Goal: Task Accomplishment & Management: Use online tool/utility

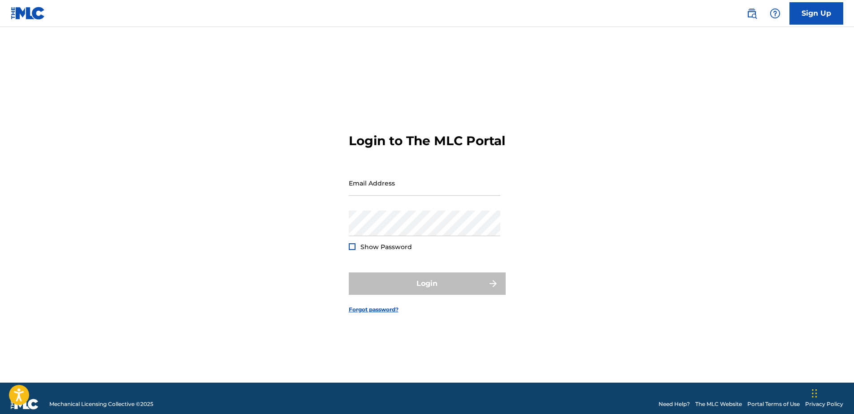
type input "[EMAIL_ADDRESS][DOMAIN_NAME]"
click at [464, 290] on div "Login" at bounding box center [427, 283] width 157 height 22
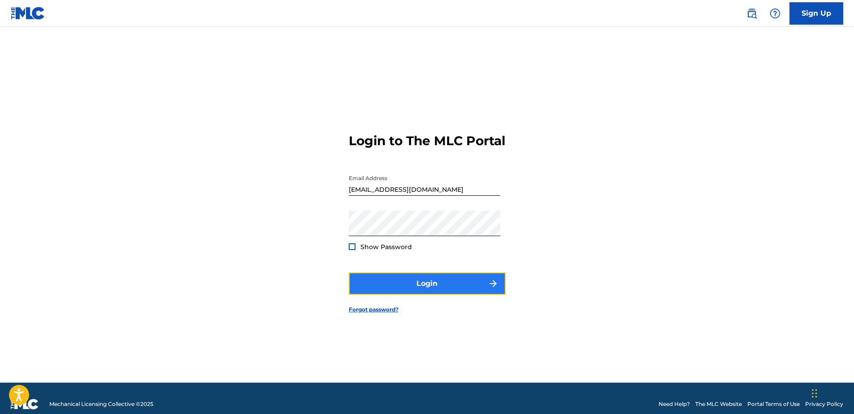
click at [383, 285] on button "Login" at bounding box center [427, 283] width 157 height 22
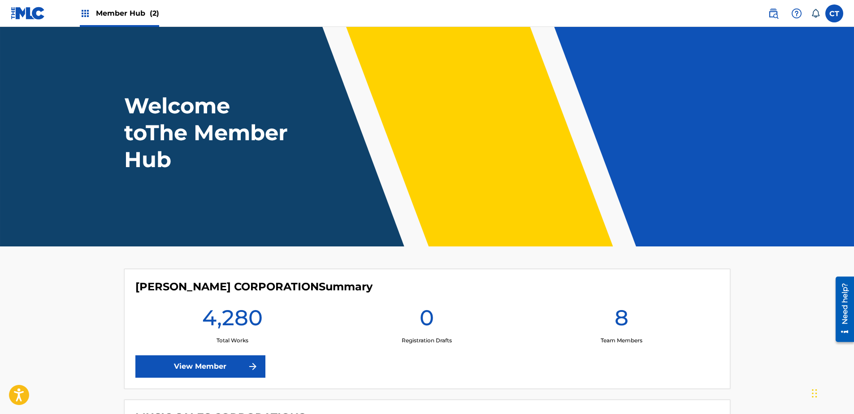
scroll to position [160, 0]
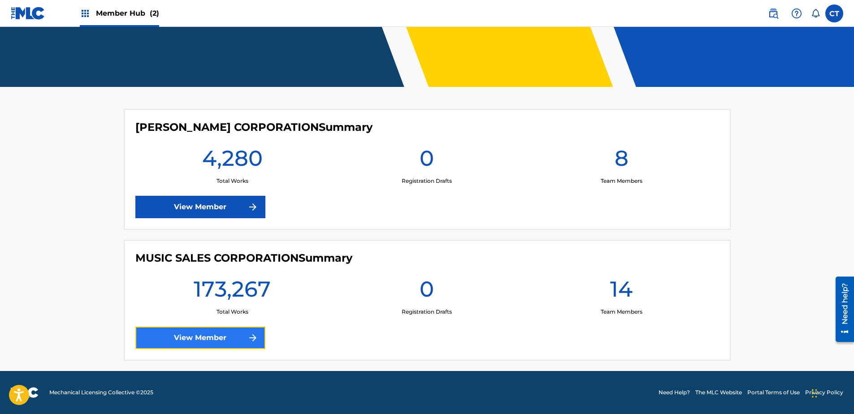
click at [218, 337] on link "View Member" at bounding box center [200, 338] width 130 height 22
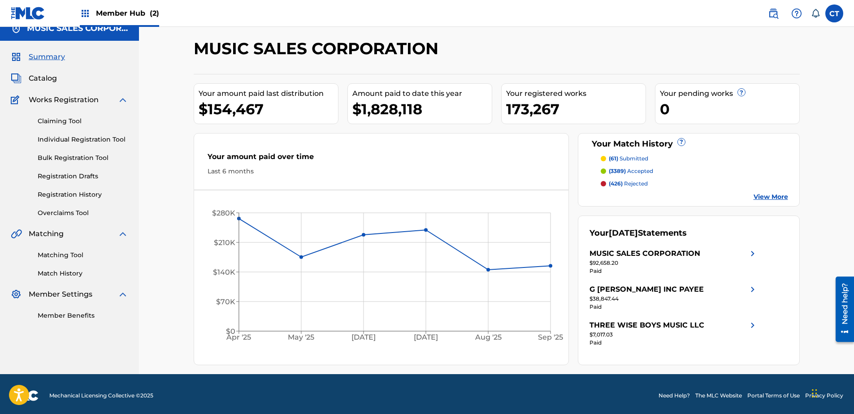
scroll to position [14, 0]
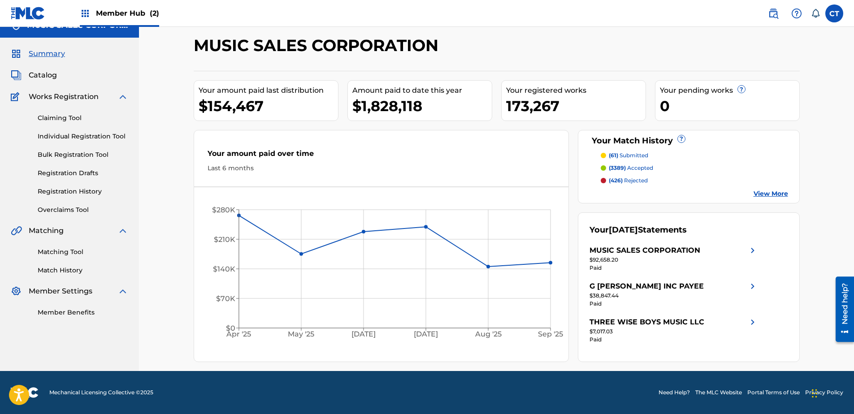
click at [62, 251] on link "Matching Tool" at bounding box center [83, 251] width 91 height 9
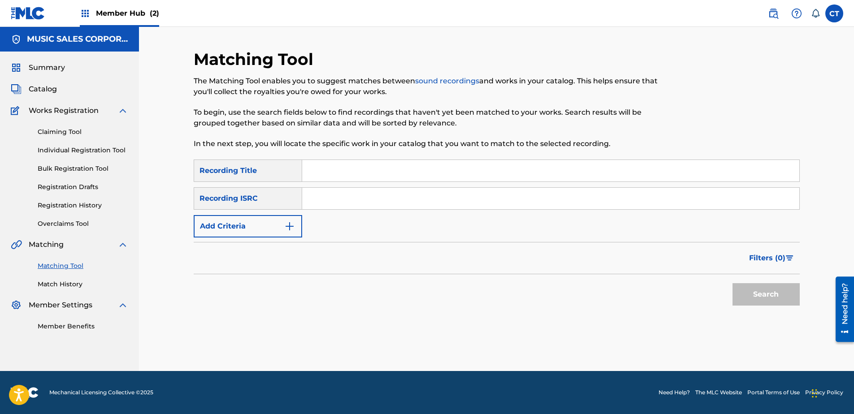
click at [484, 199] on input "Search Form" at bounding box center [550, 199] width 497 height 22
paste input "DEOE81310018"
click at [750, 293] on button "Search" at bounding box center [765, 294] width 67 height 22
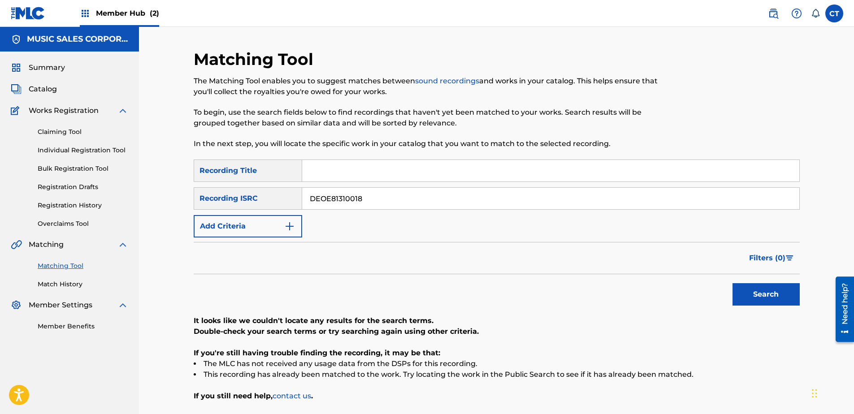
click at [377, 200] on input "DEOE81310018" at bounding box center [550, 199] width 497 height 22
click at [377, 197] on input "DEOE81310018" at bounding box center [550, 199] width 497 height 22
click at [378, 180] on input "Search Form" at bounding box center [550, 171] width 497 height 22
click at [517, 197] on input "DEOE81310018" at bounding box center [550, 199] width 497 height 22
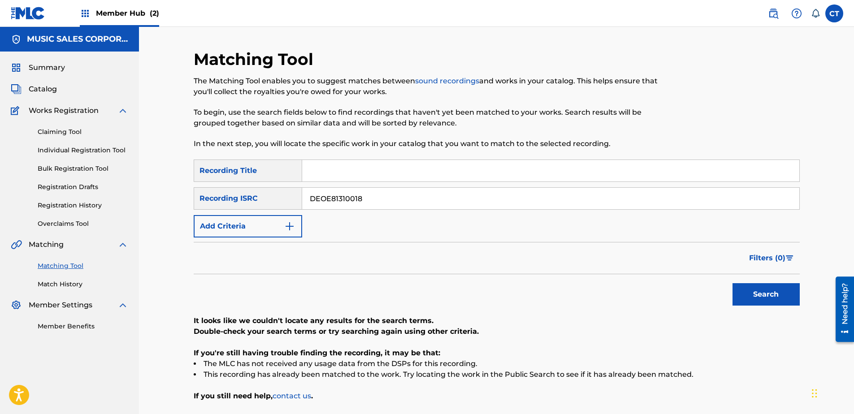
click at [517, 197] on input "DEOE81310018" at bounding box center [550, 199] width 497 height 22
drag, startPoint x: 517, startPoint y: 197, endPoint x: 546, endPoint y: 221, distance: 37.9
click at [517, 200] on input "DEOE81310018" at bounding box center [550, 199] width 497 height 22
paste input "610326"
drag, startPoint x: 747, startPoint y: 295, endPoint x: 702, endPoint y: 298, distance: 44.9
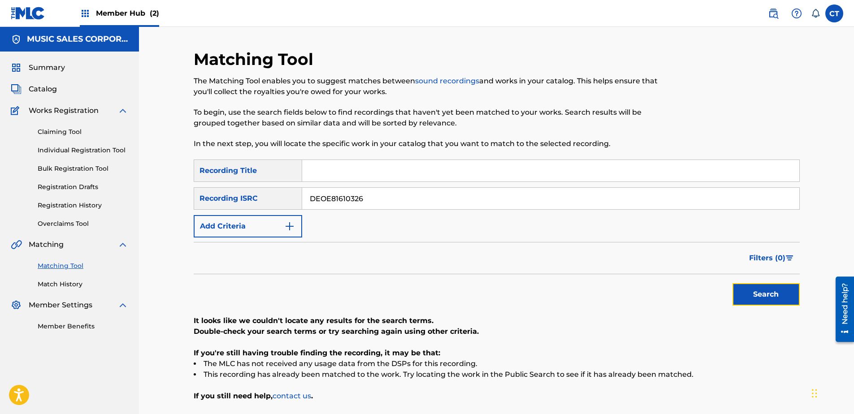
click at [747, 296] on button "Search" at bounding box center [765, 294] width 67 height 22
click at [402, 194] on input "DEOE81610326" at bounding box center [550, 199] width 497 height 22
paste input "4"
type input "DEOE81610324"
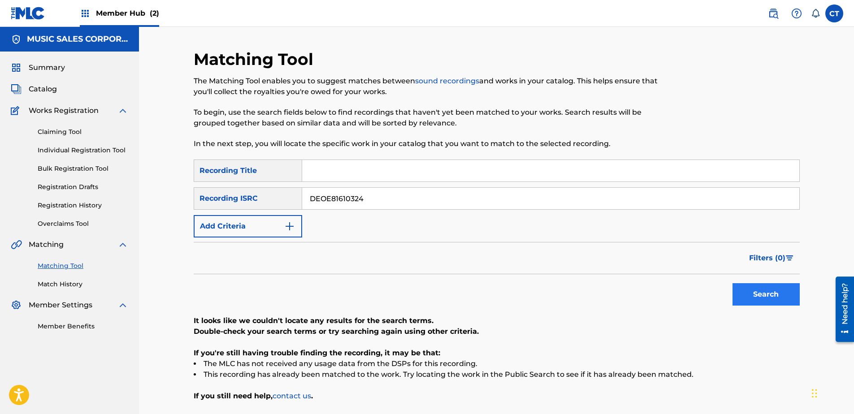
drag, startPoint x: 718, startPoint y: 285, endPoint x: 733, endPoint y: 290, distance: 15.6
click at [723, 288] on div "Search" at bounding box center [497, 292] width 606 height 36
click at [739, 291] on button "Search" at bounding box center [765, 294] width 67 height 22
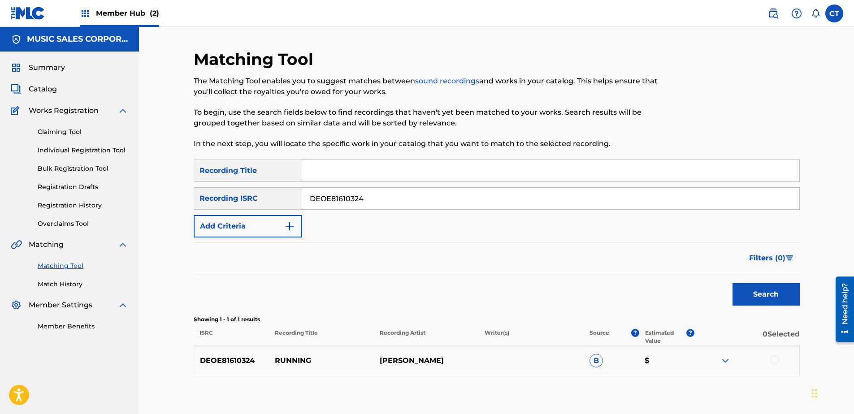
click at [773, 358] on div at bounding box center [774, 359] width 9 height 9
click at [606, 338] on button "Match 1 Group" at bounding box center [629, 341] width 99 height 22
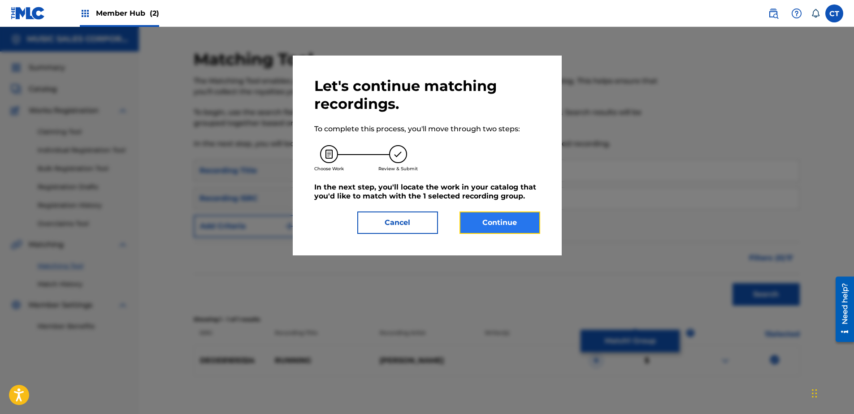
click at [509, 216] on button "Continue" at bounding box center [499, 223] width 81 height 22
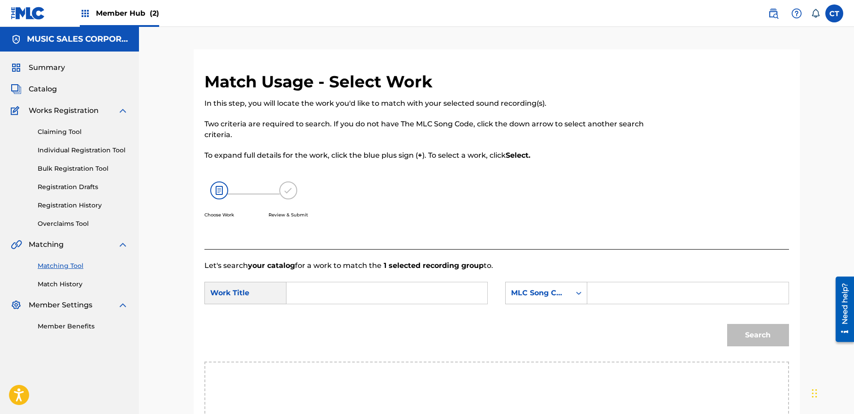
click at [409, 294] on input "Search Form" at bounding box center [387, 293] width 186 height 22
type input "running"
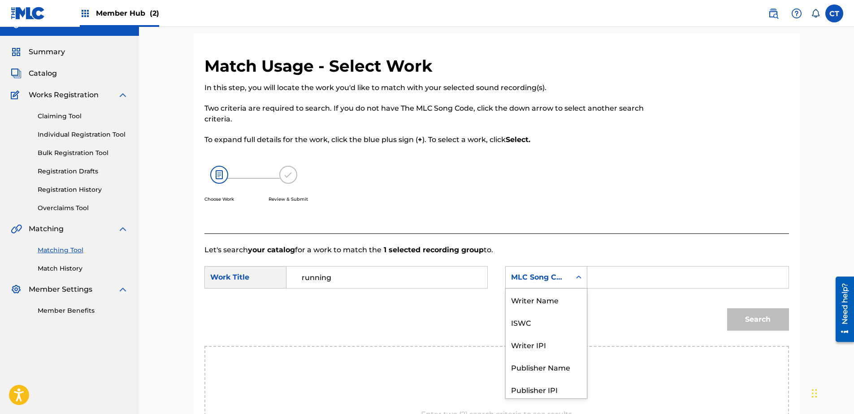
click at [524, 289] on div "7 results available. Use Up and Down to choose options, press Enter to select t…" at bounding box center [546, 277] width 82 height 22
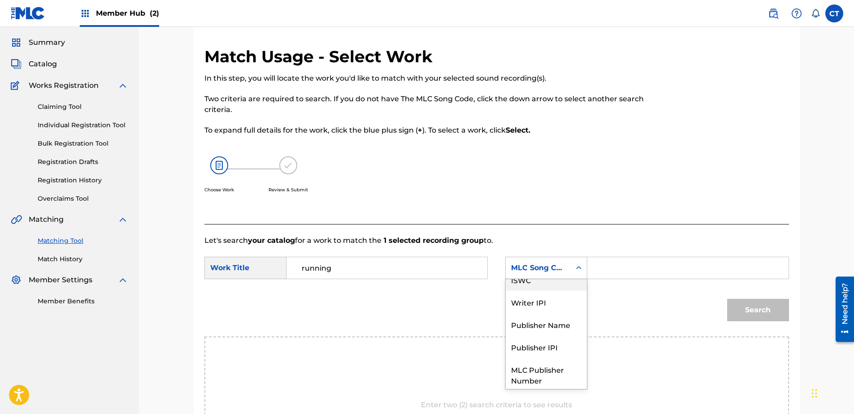
scroll to position [0, 0]
click at [533, 296] on div "Writer Name" at bounding box center [545, 290] width 81 height 22
click at [665, 272] on input "Search Form" at bounding box center [688, 268] width 186 height 22
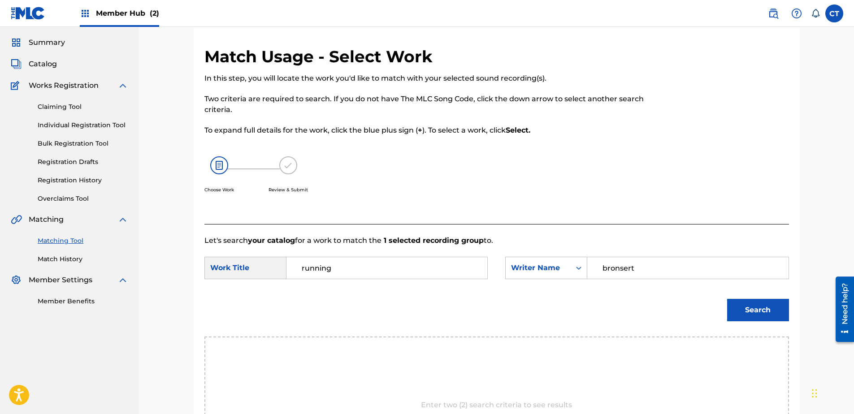
type input "bronsert"
click at [727, 299] on button "Search" at bounding box center [758, 310] width 62 height 22
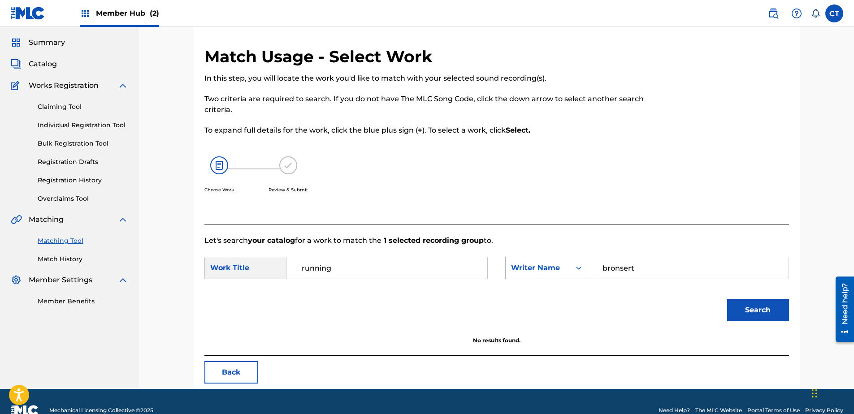
click at [529, 258] on div "Writer Name" at bounding box center [546, 268] width 82 height 22
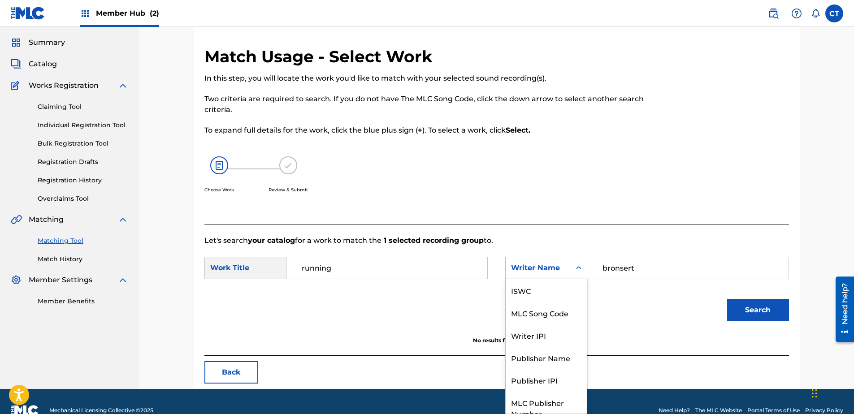
scroll to position [33, 0]
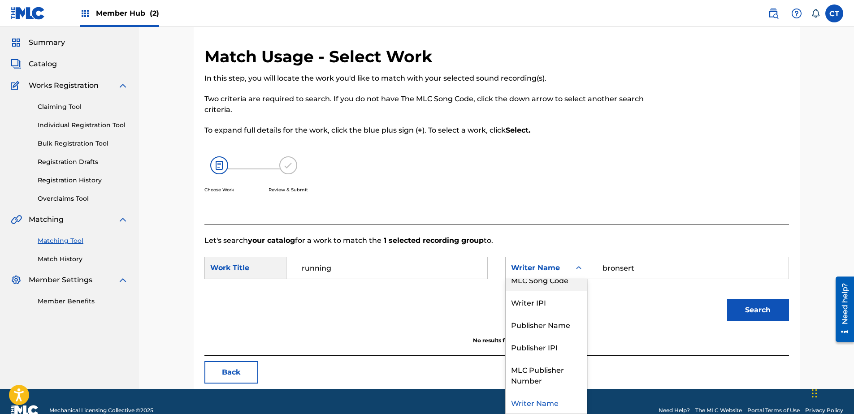
click at [535, 284] on div "MLC Song Code" at bounding box center [545, 279] width 81 height 22
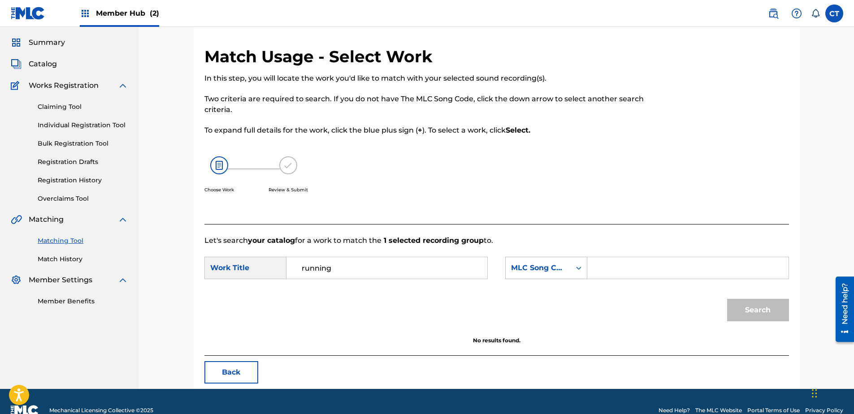
drag, startPoint x: 617, startPoint y: 268, endPoint x: 628, endPoint y: 273, distance: 12.4
click at [617, 268] on input "Search Form" at bounding box center [688, 268] width 186 height 22
paste input "RV8CYL"
type input "RV8CYL"
click at [751, 316] on button "Search" at bounding box center [758, 310] width 62 height 22
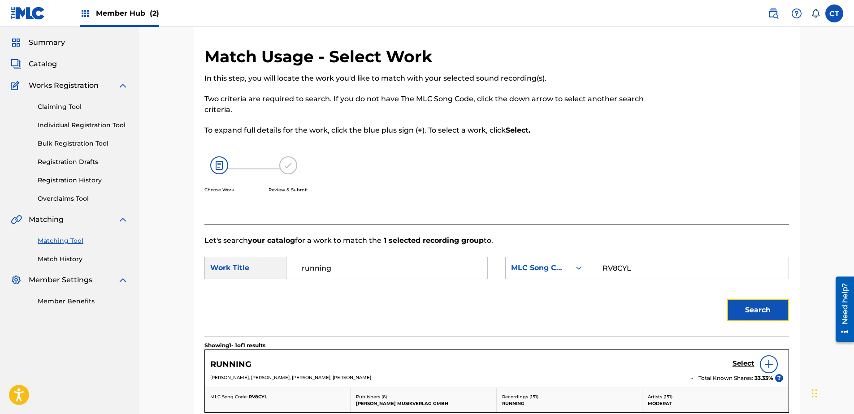
scroll to position [70, 0]
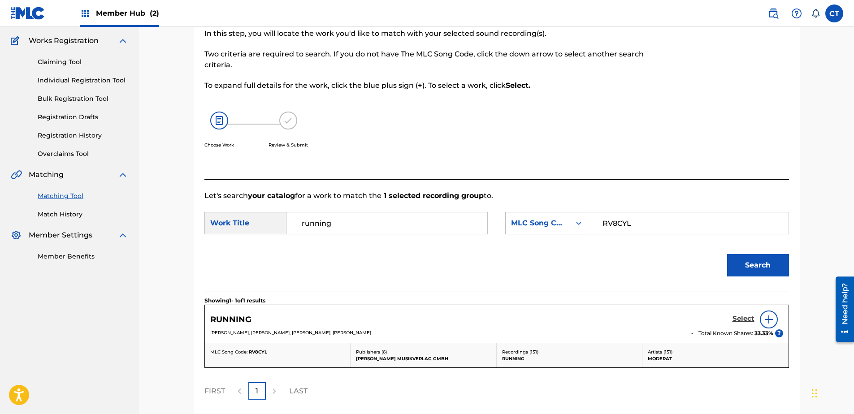
click at [735, 315] on h5 "Select" at bounding box center [743, 319] width 22 height 9
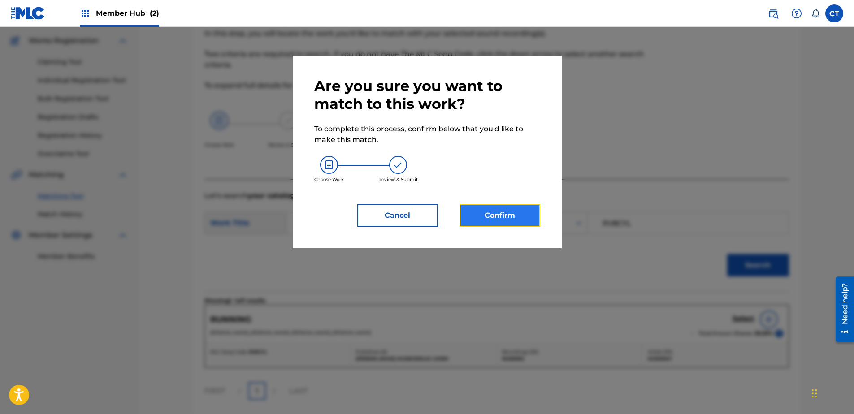
click at [479, 222] on button "Confirm" at bounding box center [499, 215] width 81 height 22
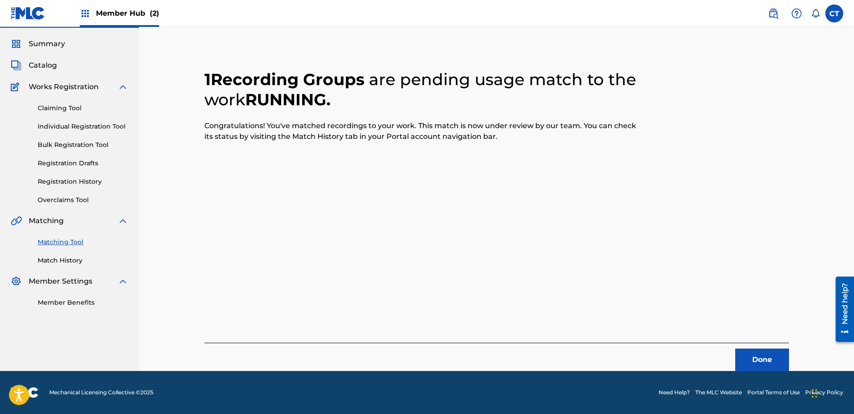
scroll to position [24, 0]
click at [765, 363] on button "Done" at bounding box center [762, 360] width 54 height 22
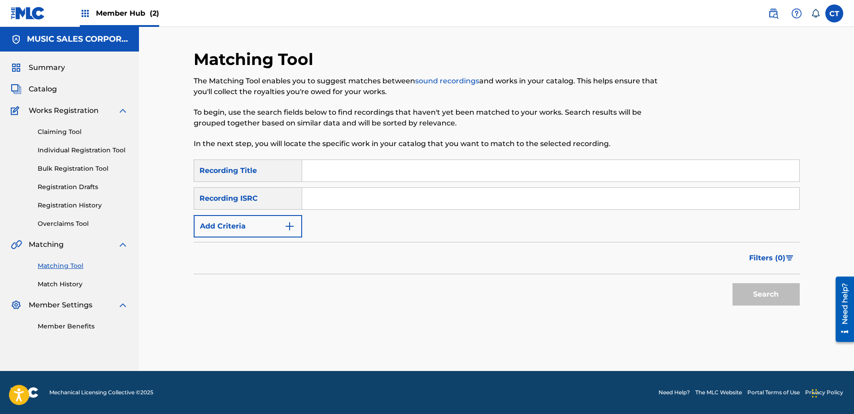
click at [404, 202] on input "Search Form" at bounding box center [550, 199] width 497 height 22
paste input "DEAE60900757"
type input "DEAE60900757"
click at [753, 302] on button "Search" at bounding box center [765, 294] width 67 height 22
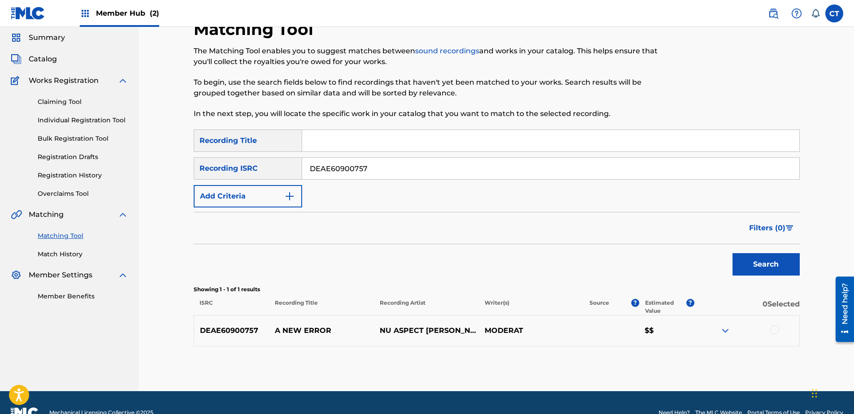
scroll to position [45, 0]
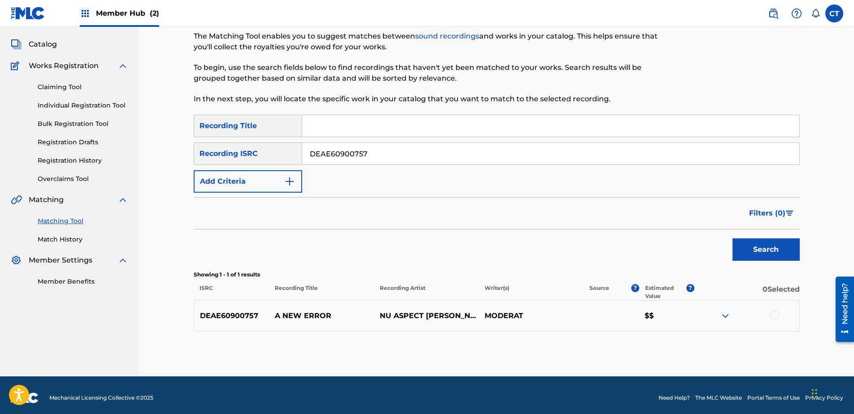
click at [771, 315] on div at bounding box center [774, 315] width 9 height 9
click at [660, 341] on button "Match 1 Group" at bounding box center [629, 341] width 99 height 22
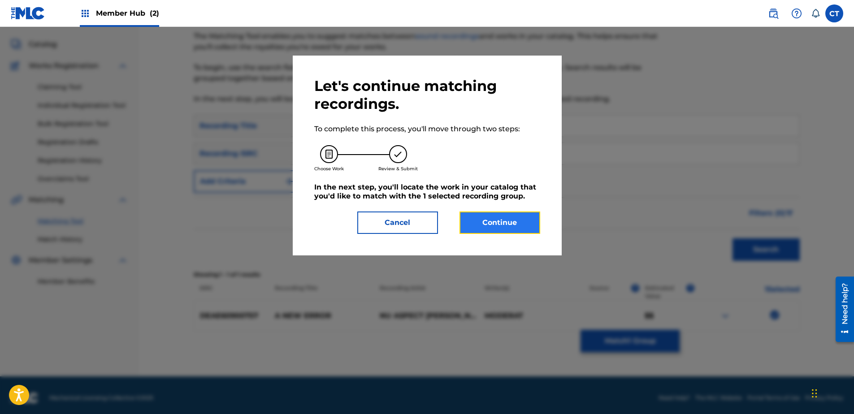
click at [504, 216] on button "Continue" at bounding box center [499, 223] width 81 height 22
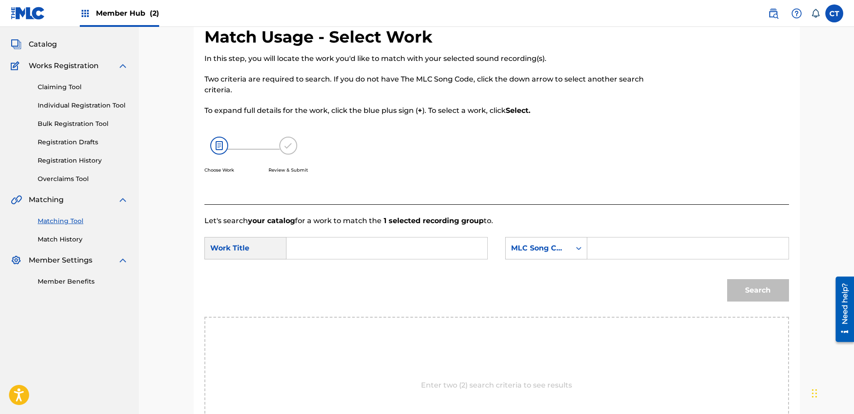
click at [349, 247] on input "Search Form" at bounding box center [387, 249] width 186 height 22
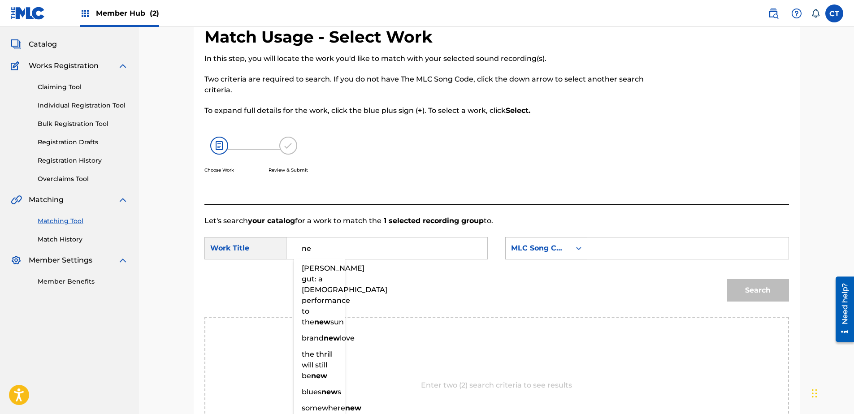
type input "n"
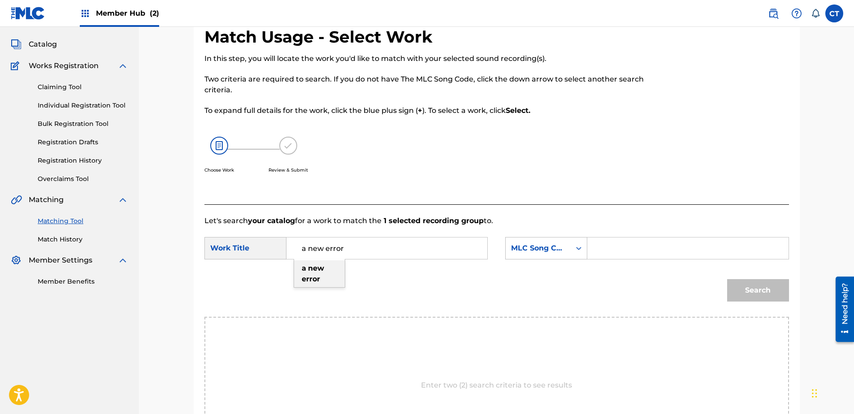
type input "a new error"
click at [321, 270] on strong "new" at bounding box center [316, 268] width 16 height 9
click at [647, 248] on input "Search Form" at bounding box center [688, 249] width 186 height 22
paste input "N4421B"
type input "N4421B"
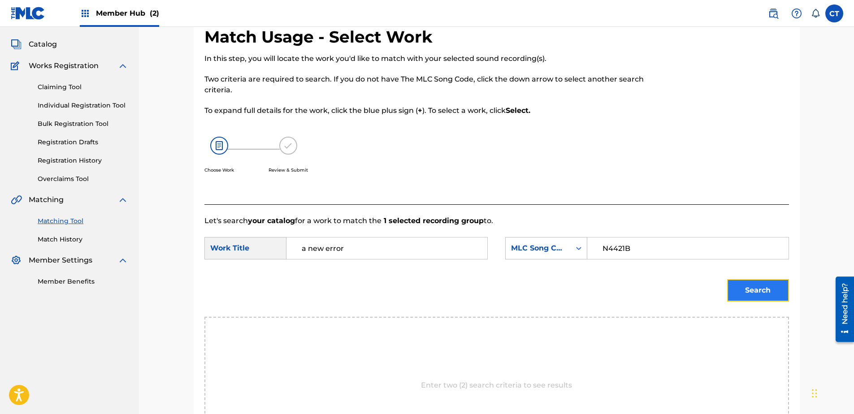
click at [764, 281] on button "Search" at bounding box center [758, 290] width 62 height 22
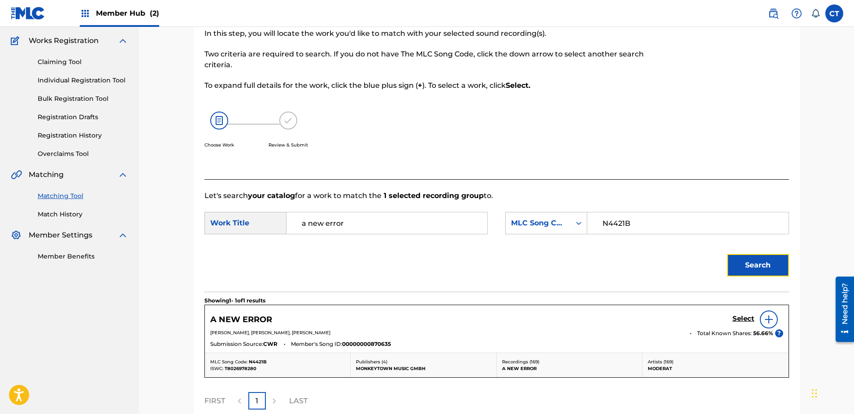
scroll to position [90, 0]
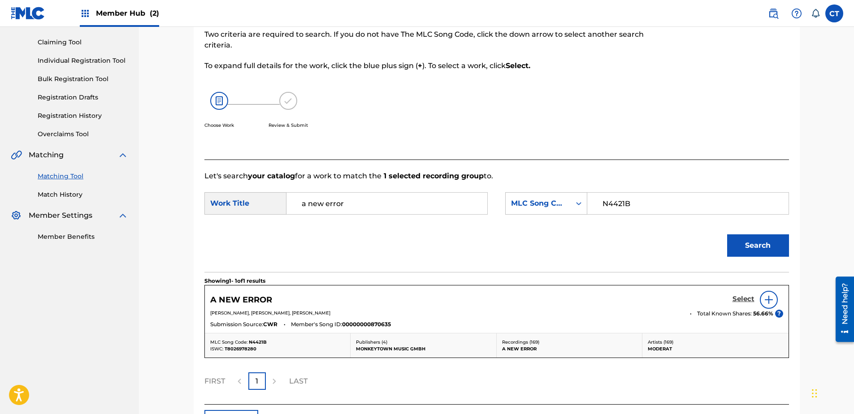
click at [737, 302] on h5 "Select" at bounding box center [743, 299] width 22 height 9
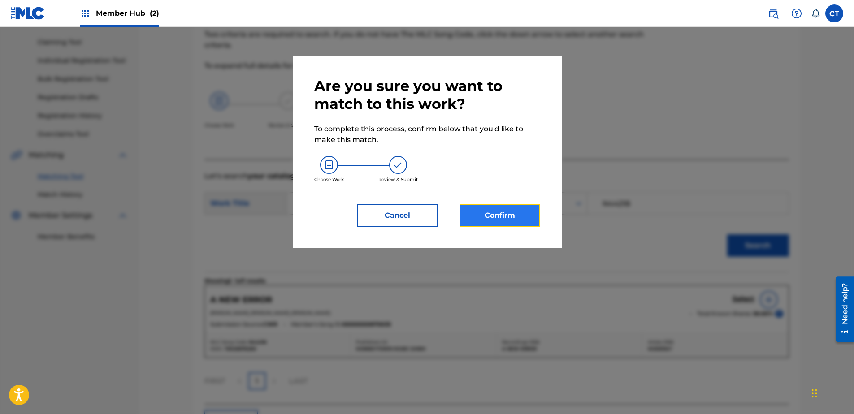
click at [491, 224] on button "Confirm" at bounding box center [499, 215] width 81 height 22
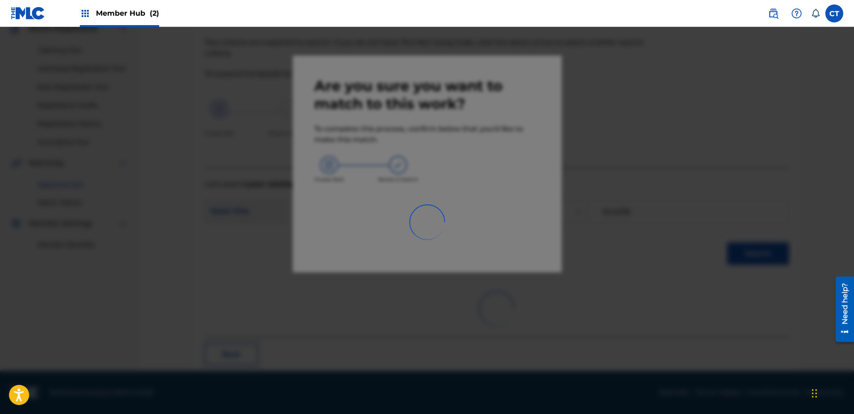
scroll to position [24, 0]
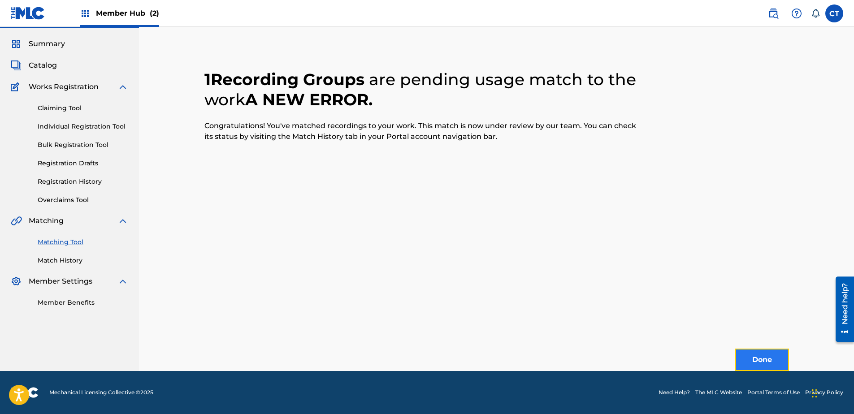
click at [751, 354] on button "Done" at bounding box center [762, 360] width 54 height 22
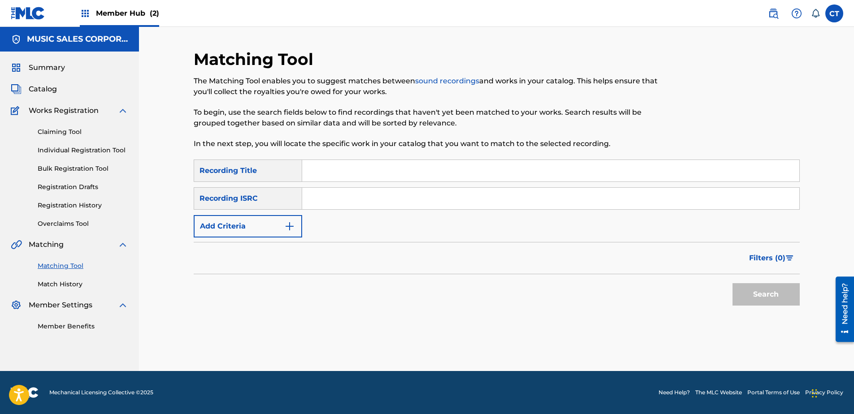
scroll to position [0, 0]
click at [406, 184] on div "SearchWithCriteria3c1317e8-8479-4090-a25c-02eed44b929a Recording Title SearchWi…" at bounding box center [497, 199] width 606 height 78
click at [410, 200] on input "Search Form" at bounding box center [550, 199] width 497 height 22
paste input "DEOE81610319"
click at [751, 289] on button "Search" at bounding box center [765, 294] width 67 height 22
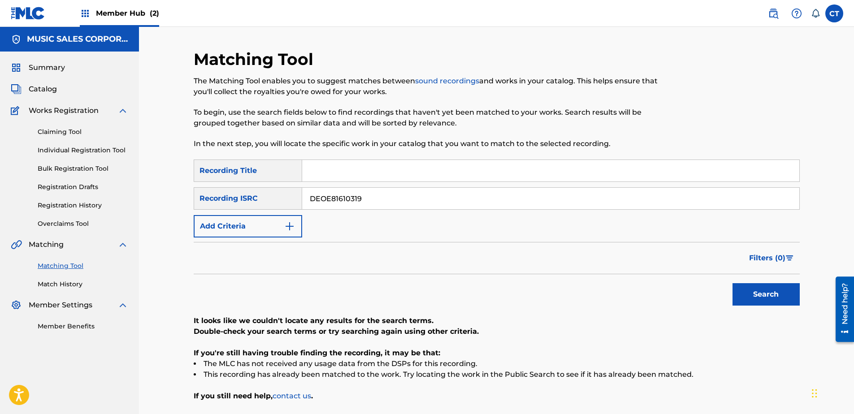
click at [393, 193] on input "DEOE81610319" at bounding box center [550, 199] width 497 height 22
paste input "AE60900758"
drag, startPoint x: 765, startPoint y: 292, endPoint x: 759, endPoint y: 293, distance: 6.7
click at [766, 292] on button "Search" at bounding box center [765, 294] width 67 height 22
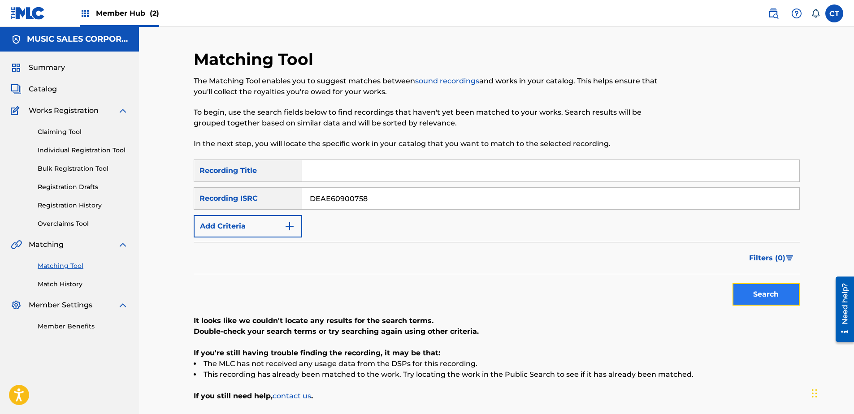
click at [748, 292] on button "Search" at bounding box center [765, 294] width 67 height 22
click at [389, 197] on input "DEAE60900758" at bounding box center [550, 199] width 497 height 22
paste input "OE81610329"
click at [758, 295] on button "Search" at bounding box center [765, 294] width 67 height 22
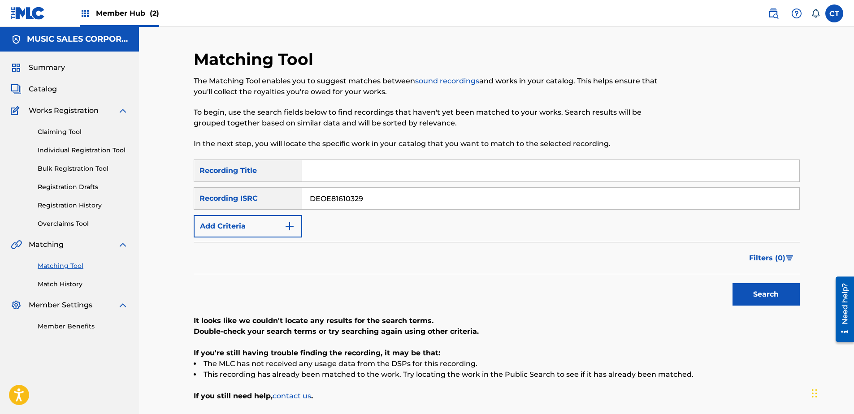
click at [396, 199] on input "DEOE81610329" at bounding box center [550, 199] width 497 height 22
paste input "GBR8R1100102"
click at [753, 286] on button "Search" at bounding box center [765, 294] width 67 height 22
click at [401, 203] on input "GBR8R1100102" at bounding box center [550, 199] width 497 height 22
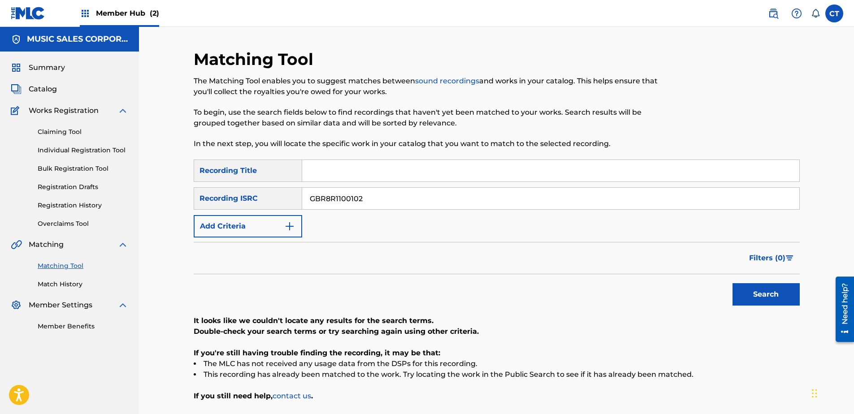
click at [401, 203] on input "GBR8R1100102" at bounding box center [550, 199] width 497 height 22
paste input "DEOE81610328"
click at [719, 290] on div "Search" at bounding box center [497, 292] width 606 height 36
drag, startPoint x: 726, startPoint y: 290, endPoint x: 740, endPoint y: 291, distance: 13.5
click at [730, 289] on div "Search" at bounding box center [497, 292] width 606 height 36
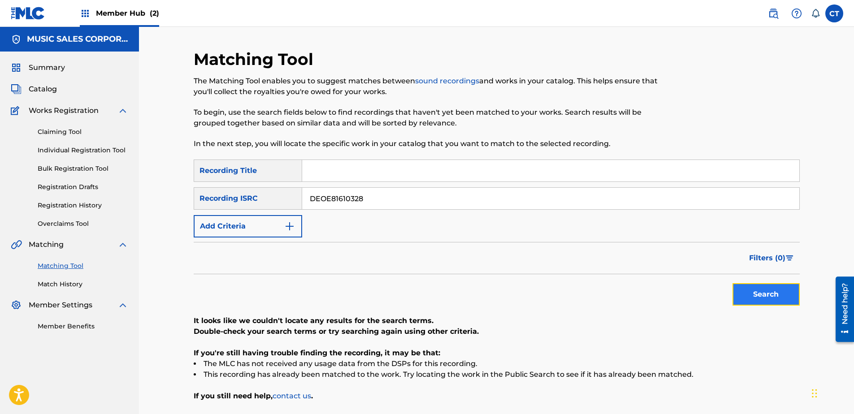
click at [740, 291] on button "Search" at bounding box center [765, 294] width 67 height 22
click at [416, 202] on input "DEOE81610328" at bounding box center [550, 199] width 497 height 22
drag, startPoint x: 416, startPoint y: 202, endPoint x: 492, endPoint y: 218, distance: 77.8
click at [417, 203] on input "DEOE81610328" at bounding box center [550, 199] width 497 height 22
paste input "3"
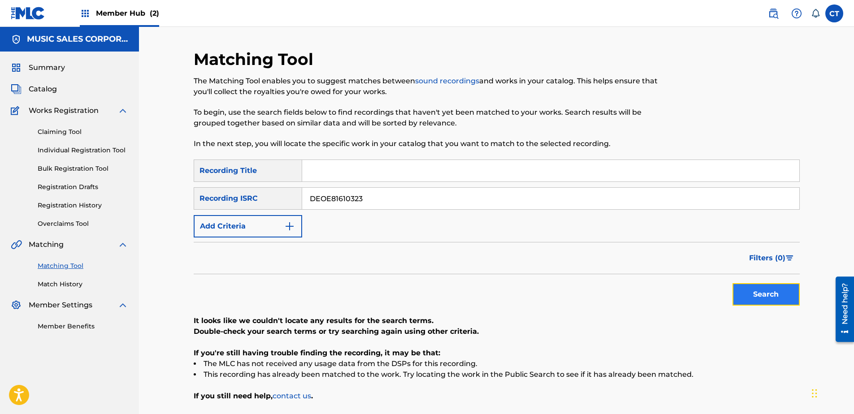
click at [764, 303] on button "Search" at bounding box center [765, 294] width 67 height 22
click at [397, 196] on input "DEOE81610323" at bounding box center [550, 199] width 497 height 22
paste input "GBR8R1100669"
type input "GBR8R1100669"
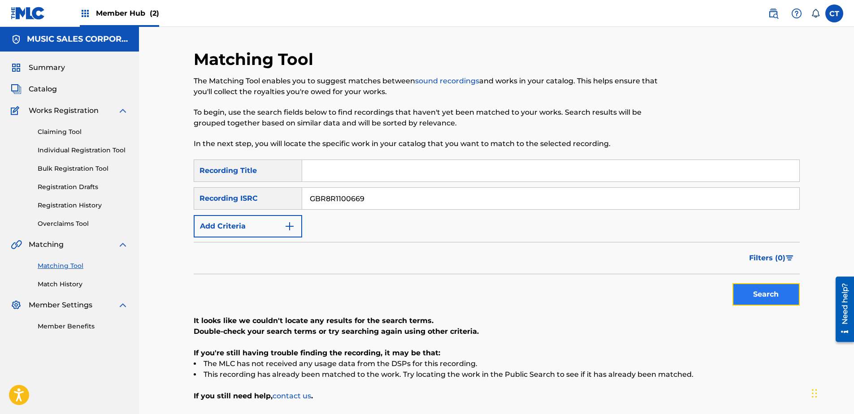
click at [741, 300] on button "Search" at bounding box center [765, 294] width 67 height 22
click at [365, 174] on input "Search Form" at bounding box center [550, 171] width 497 height 22
paste input "JUMPER NOISE"
type input "JUMPER NOISE"
click at [499, 209] on div "GBR8R1100669" at bounding box center [550, 198] width 497 height 22
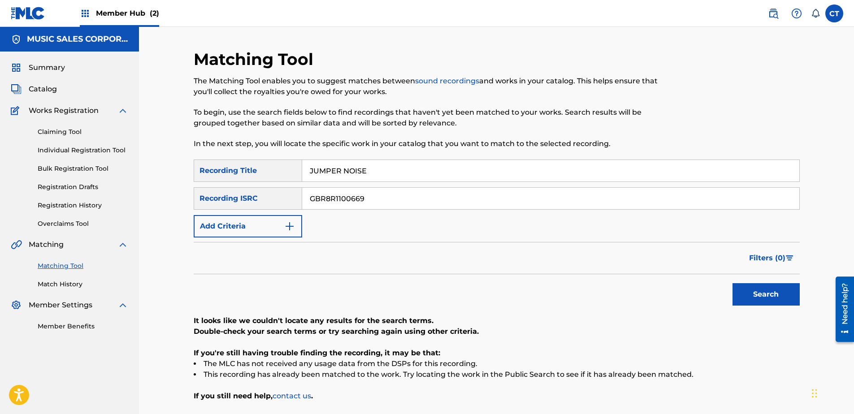
click at [499, 209] on div "GBR8R1100669" at bounding box center [550, 198] width 497 height 22
drag, startPoint x: 499, startPoint y: 209, endPoint x: 491, endPoint y: 203, distance: 10.2
click at [491, 203] on input "GBR8R1100669" at bounding box center [550, 199] width 497 height 22
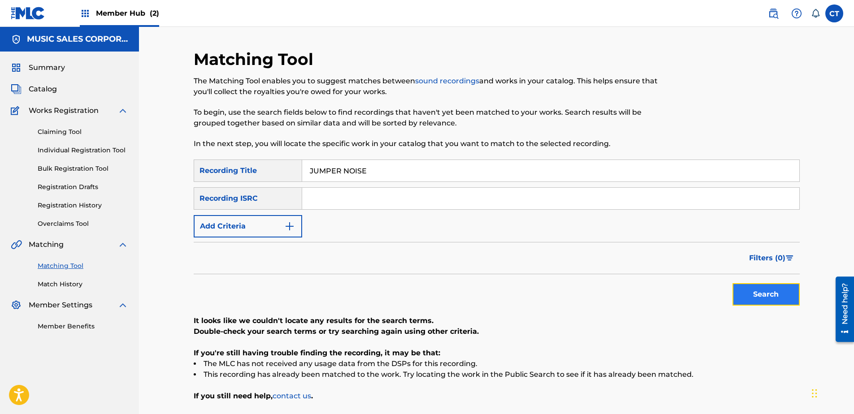
click at [760, 298] on button "Search" at bounding box center [765, 294] width 67 height 22
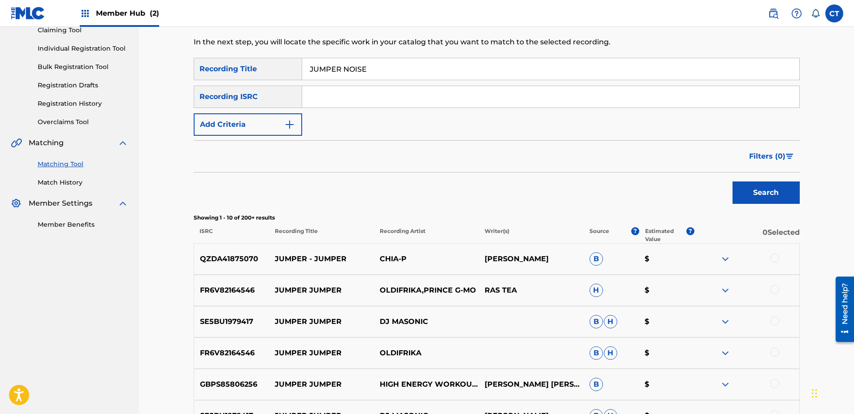
scroll to position [45, 0]
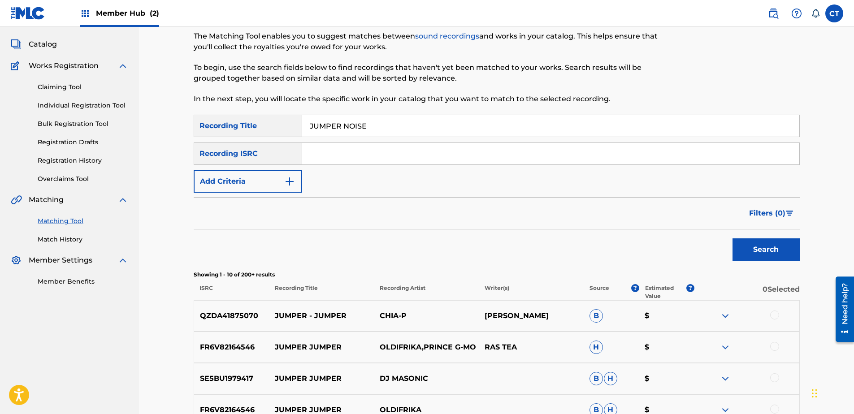
drag, startPoint x: 324, startPoint y: 126, endPoint x: 263, endPoint y: 128, distance: 61.0
click at [263, 128] on div "SearchWithCriteria3c1317e8-8479-4090-a25c-02eed44b929a Recording Title JUMPER N…" at bounding box center [497, 126] width 606 height 22
type input "JUMPER NOISE"
click at [265, 173] on button "Add Criteria" at bounding box center [248, 181] width 108 height 22
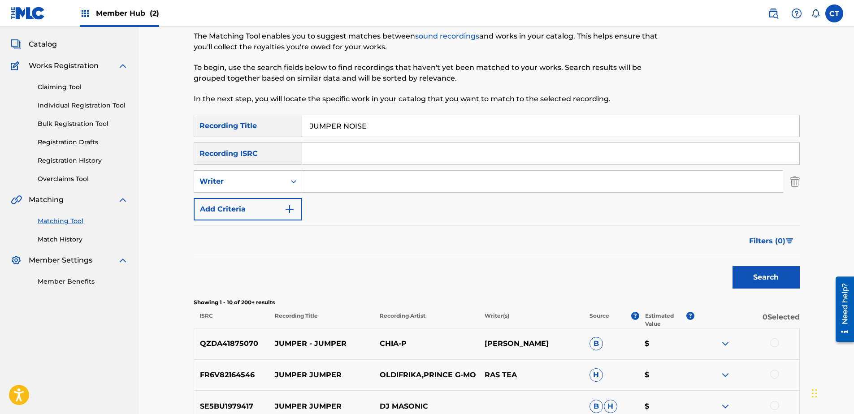
click at [337, 182] on input "Search Form" at bounding box center [542, 182] width 480 height 22
paste input "[PERSON_NAME]"
drag, startPoint x: 324, startPoint y: 180, endPoint x: 256, endPoint y: 180, distance: 68.6
click at [256, 180] on div "SearchWithCriteria8cc08e37-2d58-41f0-88d3-409f7d9ce200 Writer [PERSON_NAME]" at bounding box center [497, 181] width 606 height 22
type input "[PERSON_NAME]"
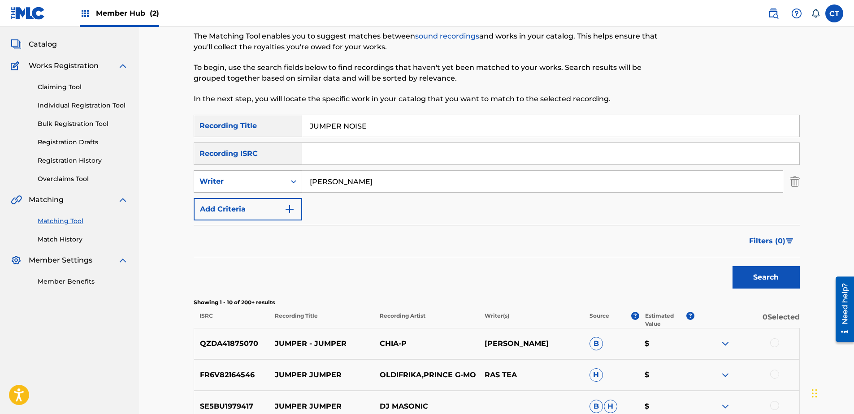
click at [732, 266] on button "Search" at bounding box center [765, 277] width 67 height 22
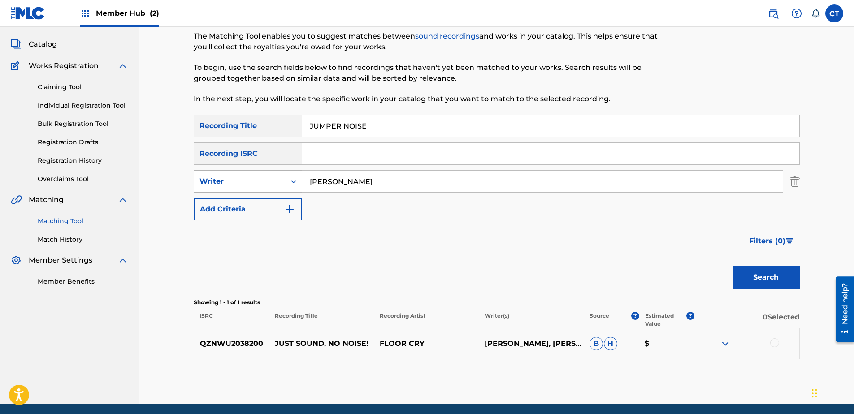
drag, startPoint x: 392, startPoint y: 173, endPoint x: 241, endPoint y: 175, distance: 151.5
click at [240, 175] on div "SearchWithCriteria8cc08e37-2d58-41f0-88d3-409f7d9ce200 Writer [PERSON_NAME]" at bounding box center [497, 181] width 606 height 22
type input "ring"
click at [732, 266] on button "Search" at bounding box center [765, 277] width 67 height 22
drag, startPoint x: 336, startPoint y: 181, endPoint x: 705, endPoint y: 149, distance: 370.7
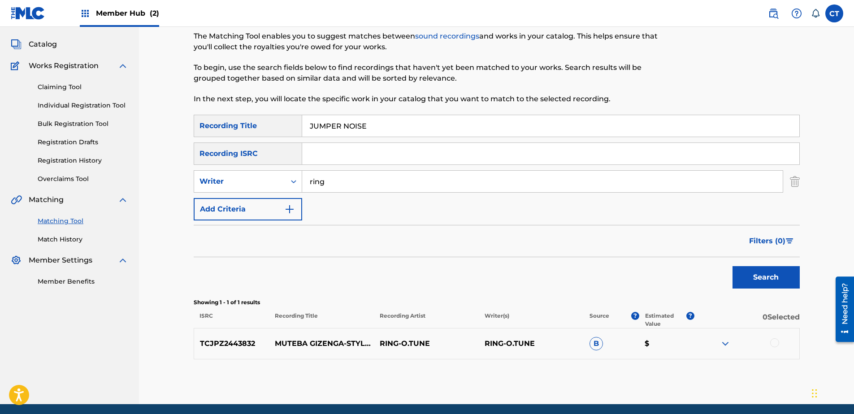
click at [295, 178] on div "SearchWithCriteria8cc08e37-2d58-41f0-88d3-409f7d9ce200 Writer ring" at bounding box center [497, 181] width 606 height 22
click at [799, 177] on img "Search Form" at bounding box center [795, 181] width 10 height 22
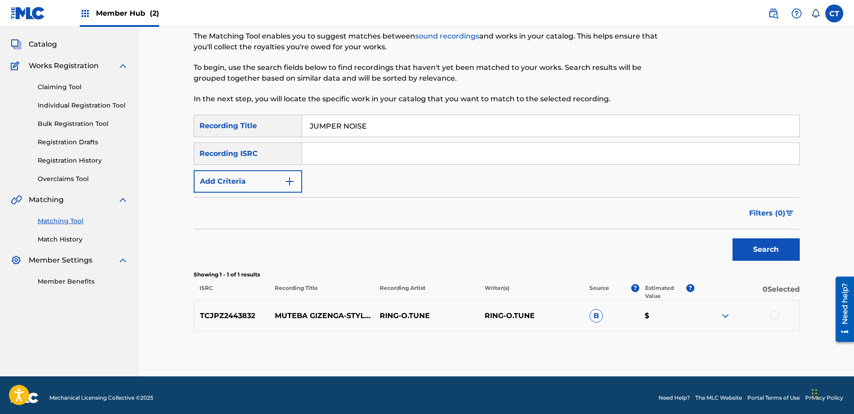
click at [491, 127] on input "JUMPER NOISE" at bounding box center [550, 126] width 497 height 22
click at [358, 154] on input "Search Form" at bounding box center [550, 154] width 497 height 22
paste input "DEX181700018"
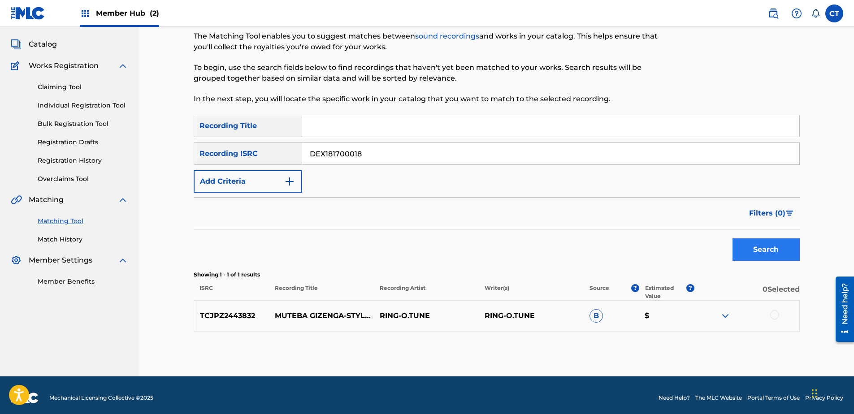
type input "DEX181700018"
click at [764, 248] on button "Search" at bounding box center [765, 249] width 67 height 22
click at [775, 313] on div at bounding box center [774, 315] width 9 height 9
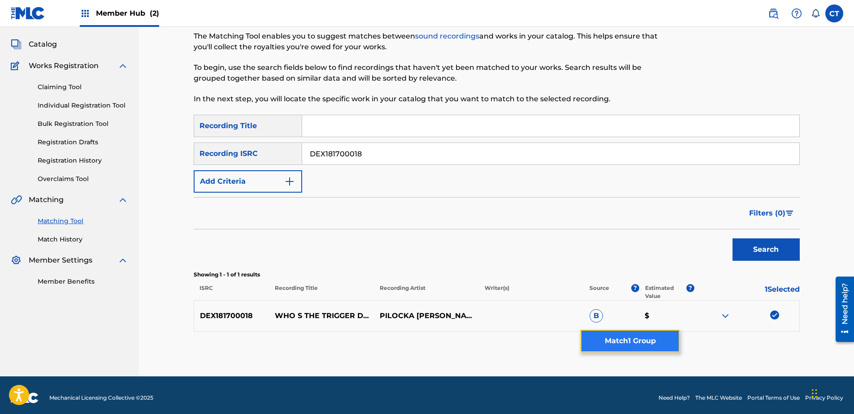
click at [665, 337] on button "Match 1 Group" at bounding box center [629, 341] width 99 height 22
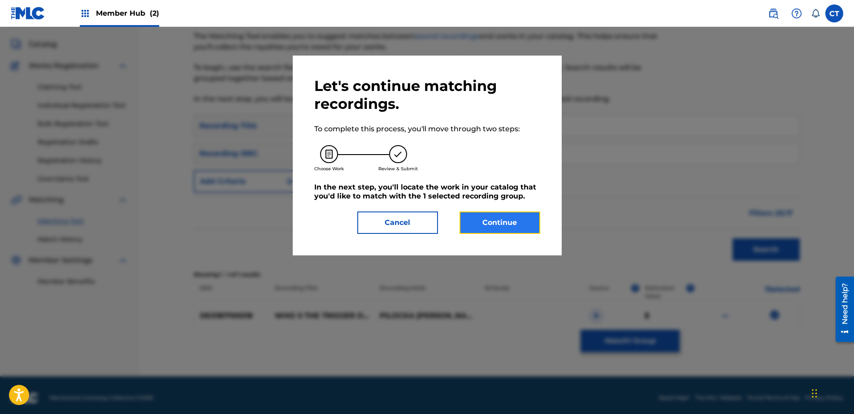
click at [511, 229] on button "Continue" at bounding box center [499, 223] width 81 height 22
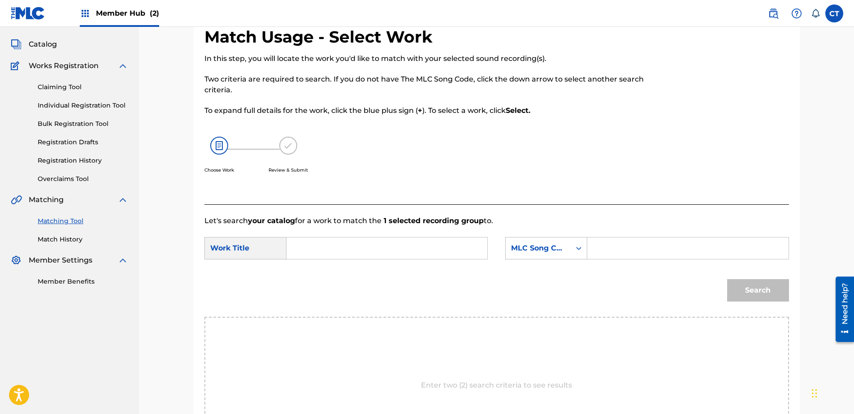
click at [640, 248] on input "Search Form" at bounding box center [688, 249] width 186 height 22
paste input "WVAOJW"
type input "WVAOJW"
click at [768, 294] on div "Search" at bounding box center [755, 288] width 66 height 36
click at [393, 250] on input "Search Form" at bounding box center [387, 249] width 186 height 22
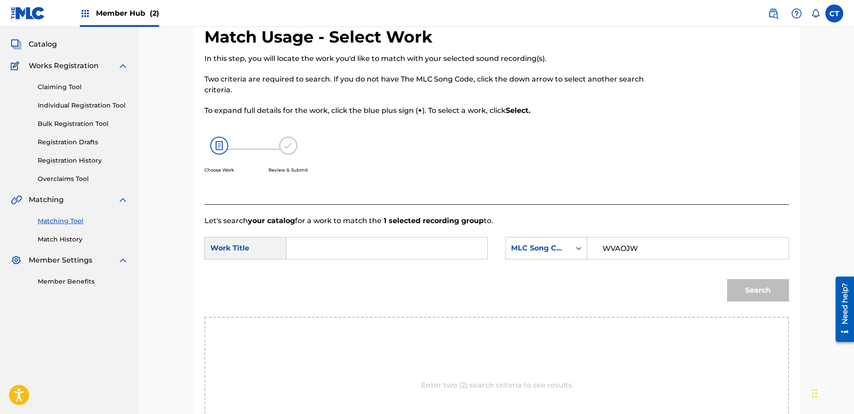
paste input "WHO'S THE TRIGGER (DAX DIGGER)"
type input "WHO'S THE TRIGGER (DAX DIGGER)"
click at [748, 293] on button "Search" at bounding box center [758, 290] width 62 height 22
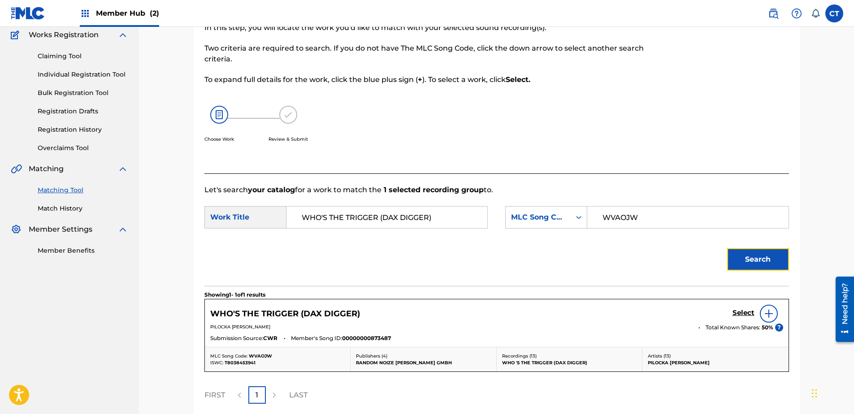
scroll to position [90, 0]
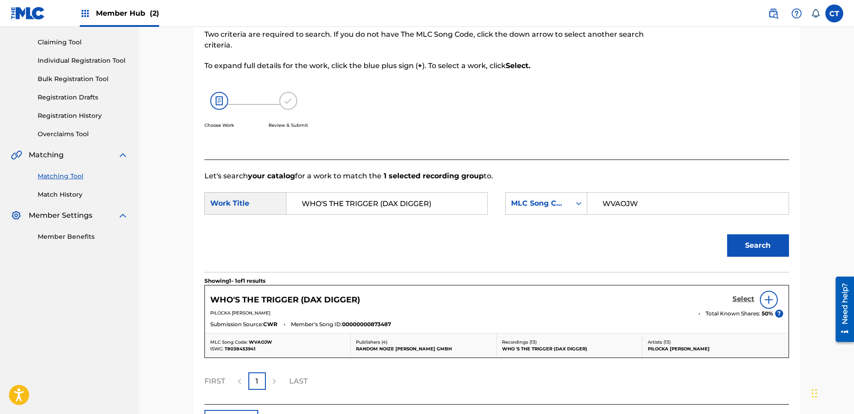
click at [747, 295] on h5 "Select" at bounding box center [743, 299] width 22 height 9
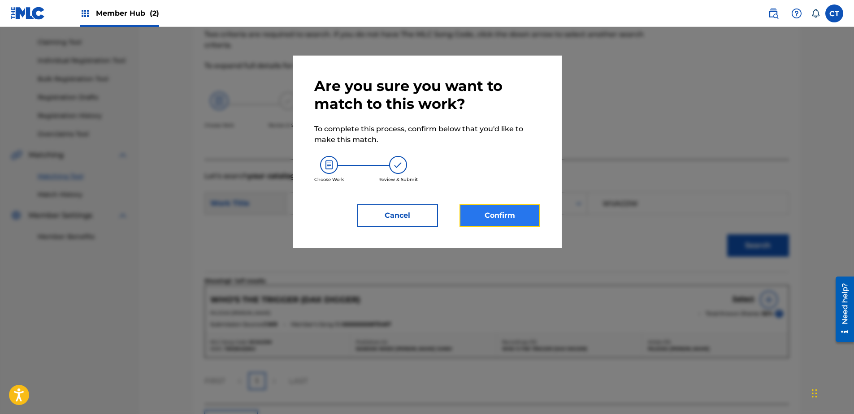
click at [514, 212] on button "Confirm" at bounding box center [499, 215] width 81 height 22
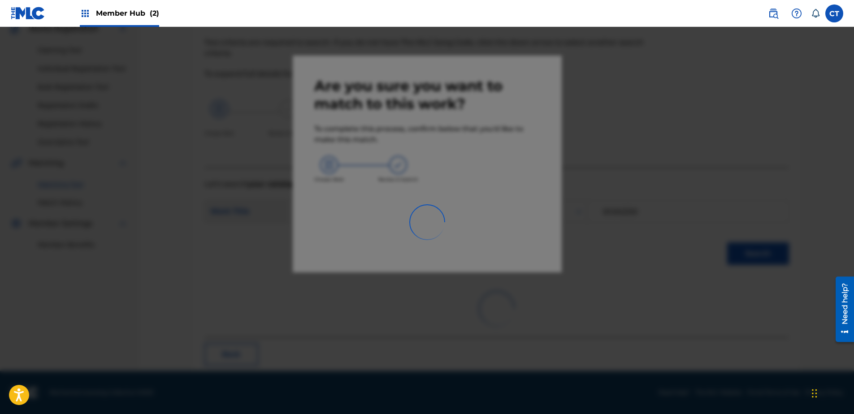
scroll to position [24, 0]
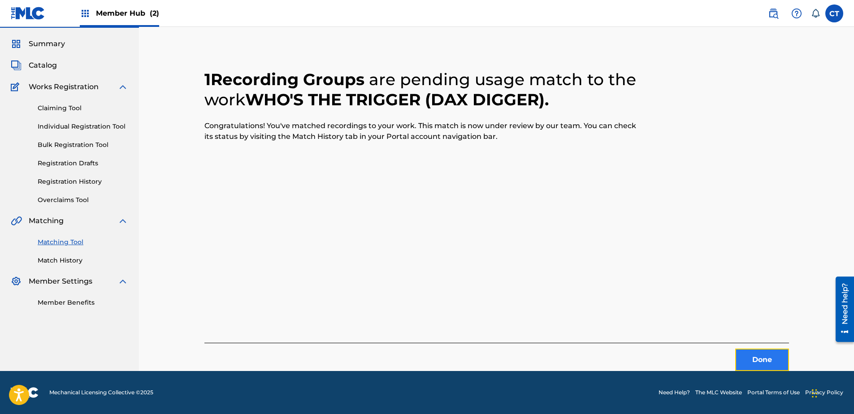
click at [770, 368] on button "Done" at bounding box center [762, 360] width 54 height 22
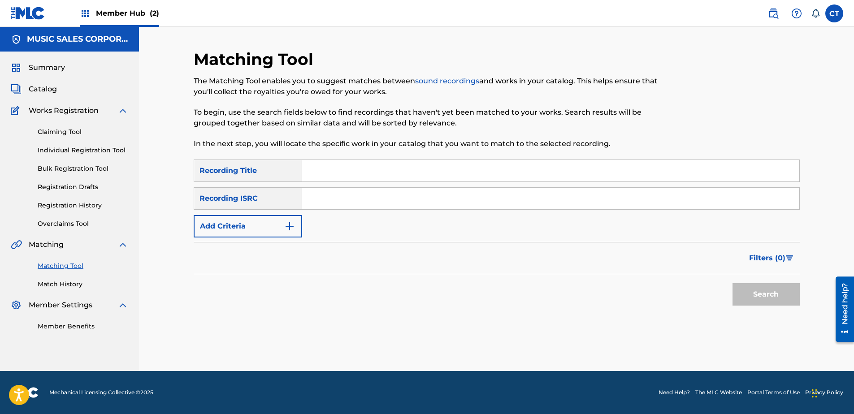
scroll to position [0, 0]
click at [320, 206] on input "Search Form" at bounding box center [550, 199] width 497 height 22
paste input "DEX181700013"
click at [760, 281] on div "Search" at bounding box center [764, 292] width 72 height 36
click at [760, 290] on button "Search" at bounding box center [765, 294] width 67 height 22
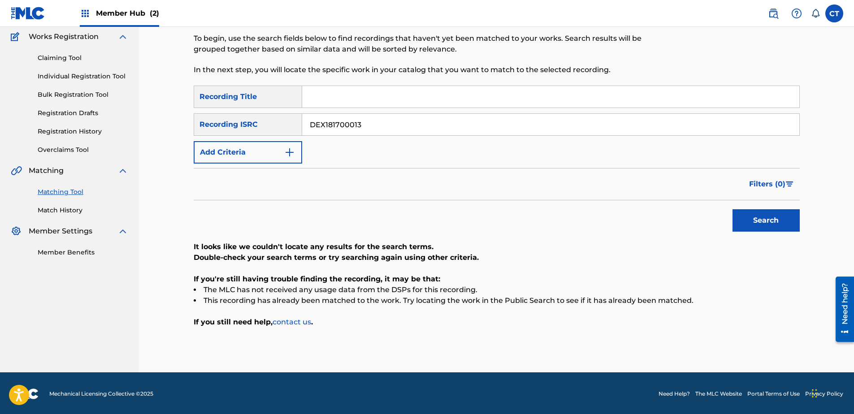
scroll to position [75, 0]
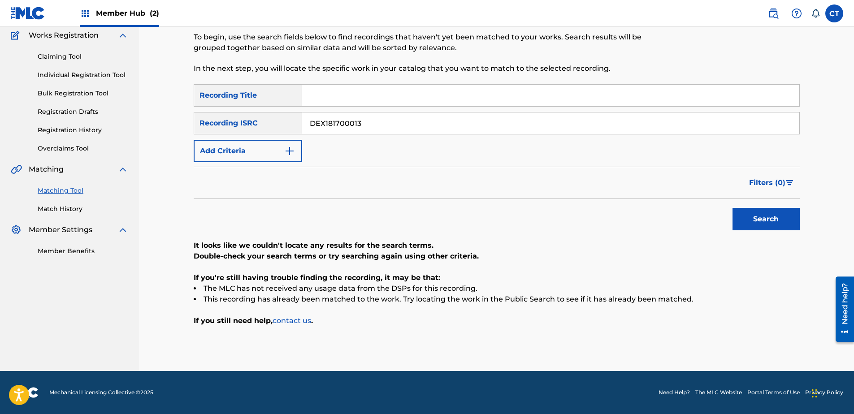
click at [401, 124] on input "DEX181700013" at bounding box center [550, 123] width 497 height 22
paste input "070003"
type input "DEX180700033"
click at [774, 218] on button "Search" at bounding box center [765, 219] width 67 height 22
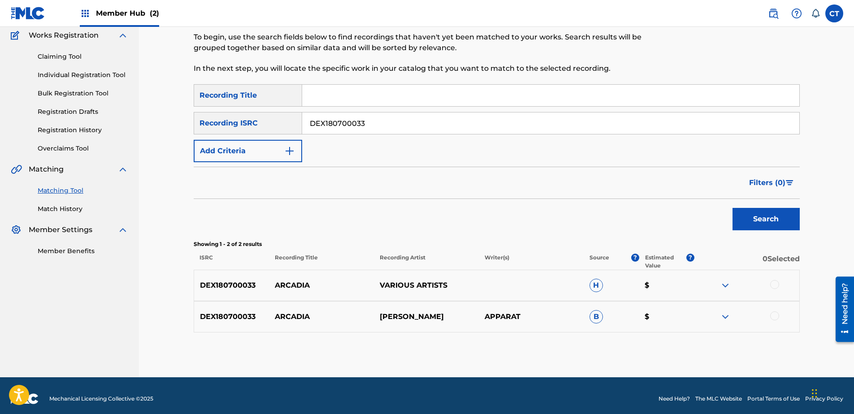
click at [771, 287] on div at bounding box center [774, 284] width 9 height 9
click at [773, 315] on div at bounding box center [774, 315] width 9 height 9
click at [669, 334] on button "Match 2 Groups" at bounding box center [629, 341] width 99 height 22
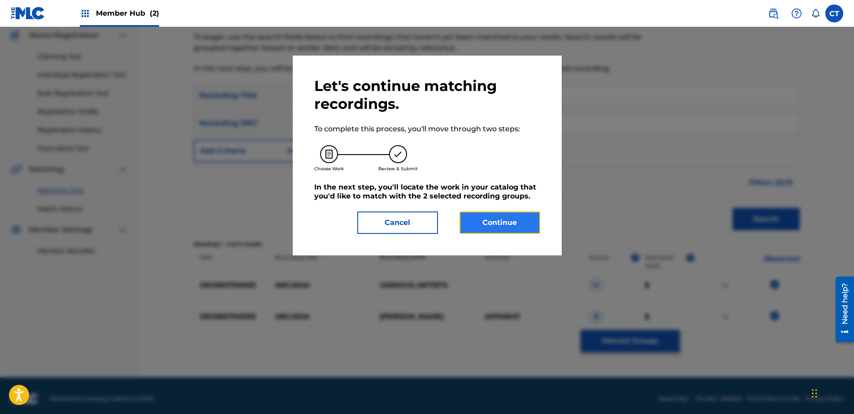
click at [507, 221] on button "Continue" at bounding box center [499, 223] width 81 height 22
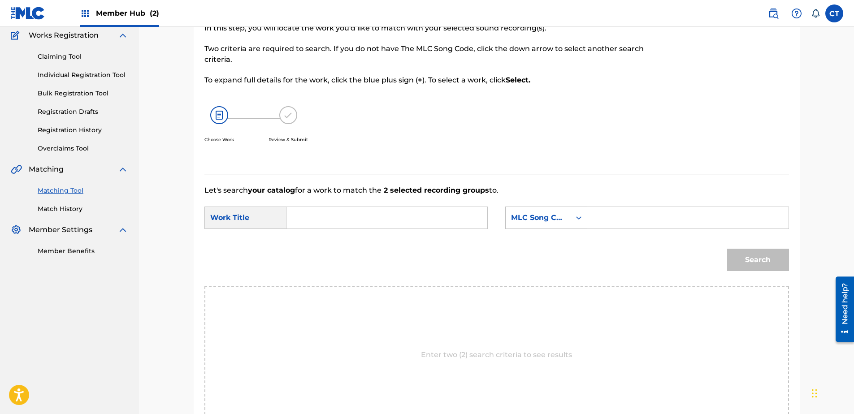
click at [341, 212] on input "Search Form" at bounding box center [387, 218] width 186 height 22
paste input "ARCADIA"
type input "ARCADIA"
click at [640, 223] on input "Search Form" at bounding box center [688, 218] width 186 height 22
paste input "A8845I"
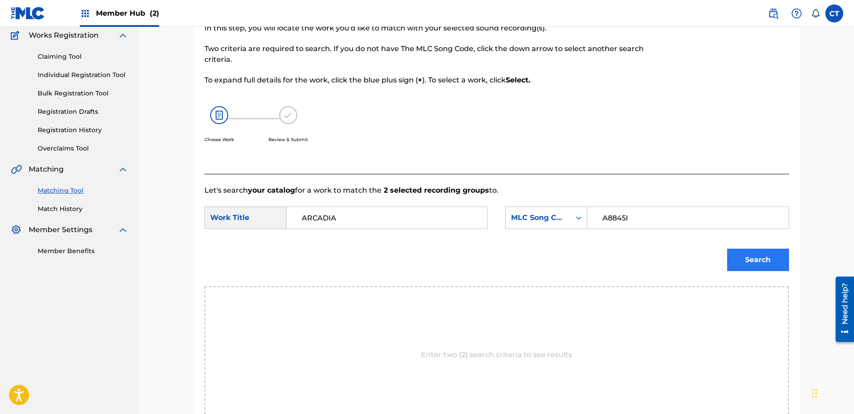
type input "A8845I"
click at [767, 257] on button "Search" at bounding box center [758, 260] width 62 height 22
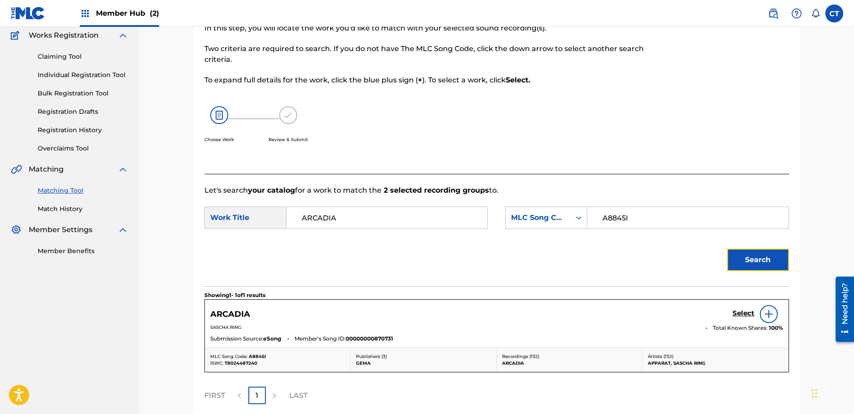
scroll to position [120, 0]
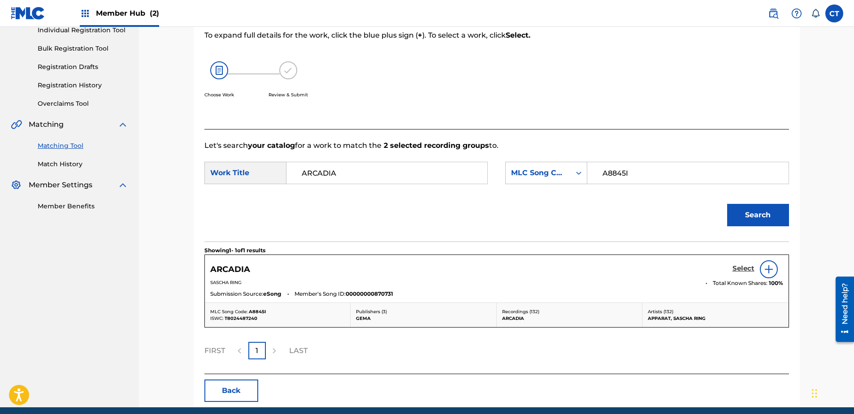
click at [737, 270] on h5 "Select" at bounding box center [743, 268] width 22 height 9
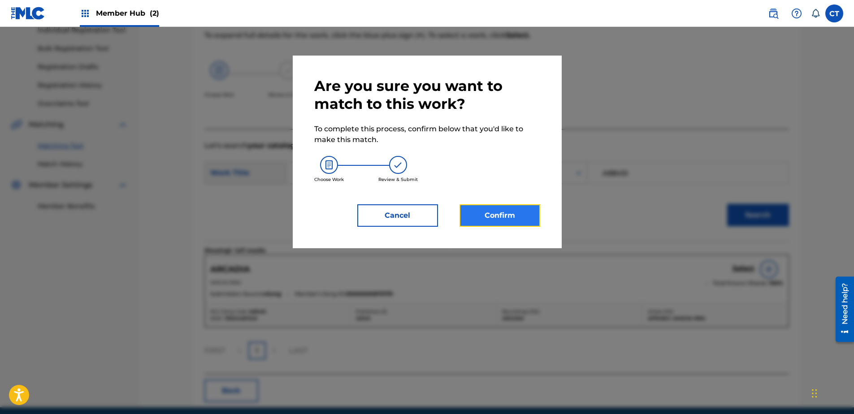
click at [514, 216] on button "Confirm" at bounding box center [499, 215] width 81 height 22
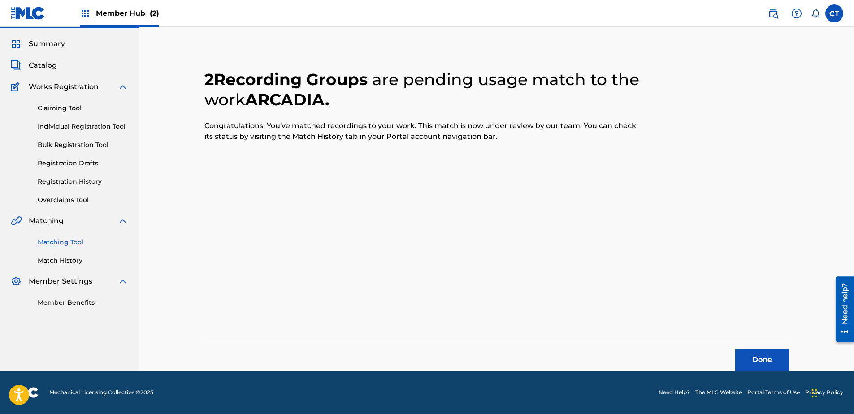
scroll to position [24, 0]
click at [753, 357] on button "Done" at bounding box center [762, 360] width 54 height 22
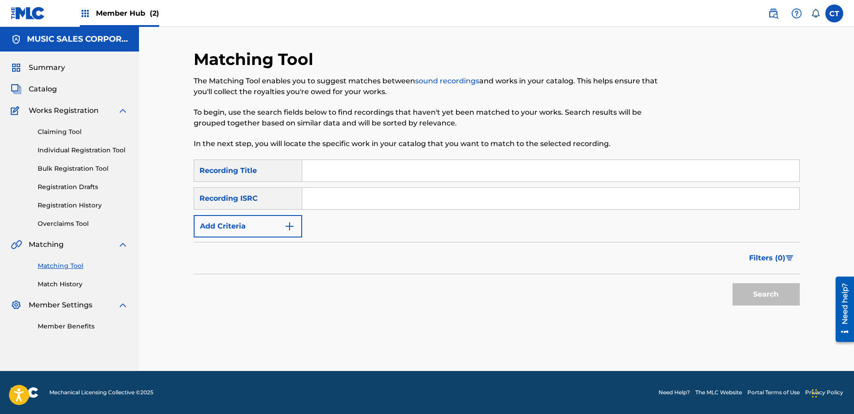
click at [371, 199] on input "Search Form" at bounding box center [550, 199] width 497 height 22
paste input "DEX181700012"
click at [760, 286] on button "Search" at bounding box center [765, 294] width 67 height 22
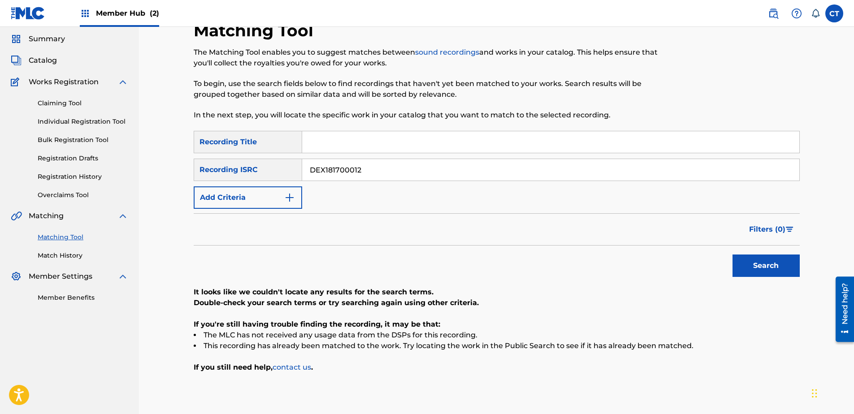
scroll to position [45, 0]
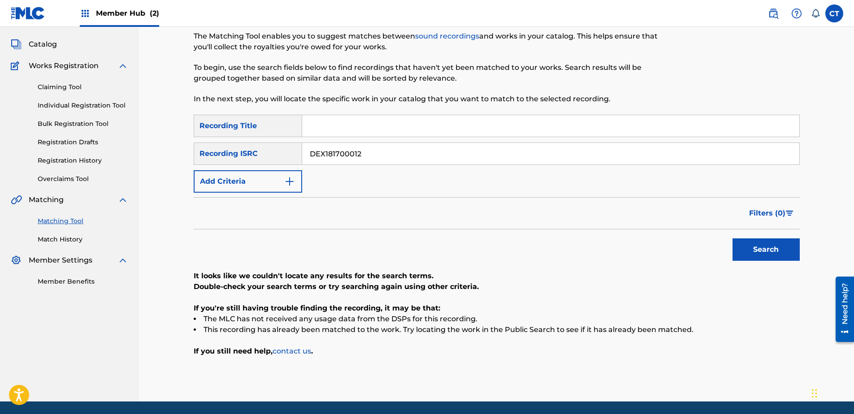
click at [419, 152] on input "DEX181700012" at bounding box center [550, 154] width 497 height 22
paste input "OE81310026"
click at [747, 240] on button "Search" at bounding box center [765, 249] width 67 height 22
click at [423, 152] on input "DEOE81310026" at bounding box center [550, 154] width 497 height 22
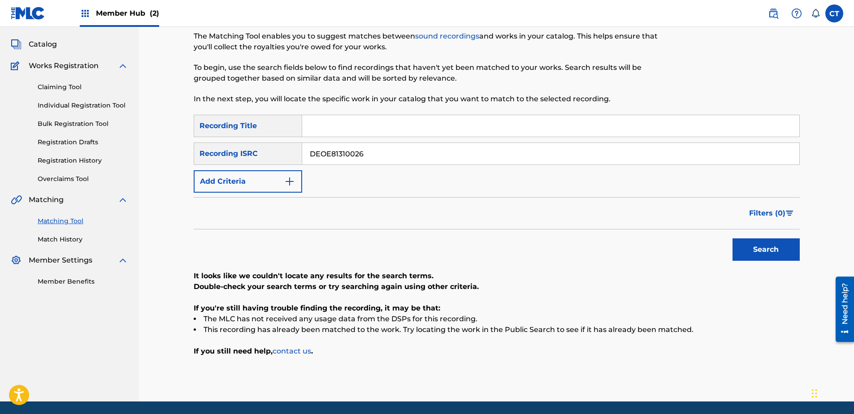
click at [423, 152] on input "DEOE81310026" at bounding box center [550, 154] width 497 height 22
paste input "X181700021"
click at [763, 242] on button "Search" at bounding box center [765, 249] width 67 height 22
click at [450, 153] on input "DEX181700021" at bounding box center [550, 154] width 497 height 22
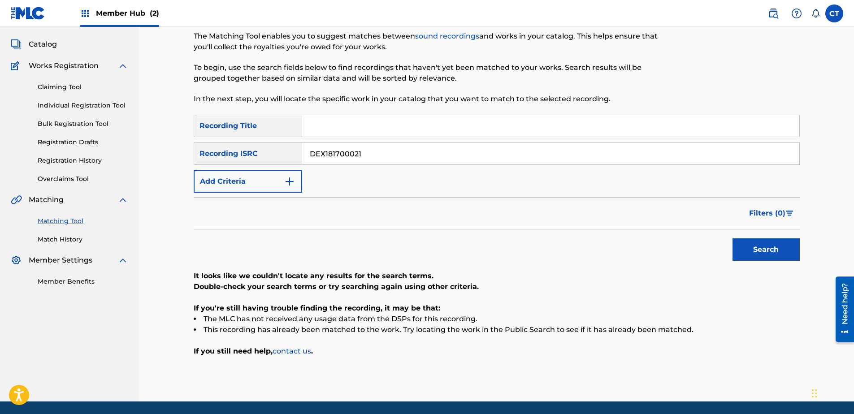
paste input "19"
click at [757, 249] on button "Search" at bounding box center [765, 249] width 67 height 22
click at [396, 147] on input "DEX181700019" at bounding box center [550, 154] width 497 height 22
paste input "0700025"
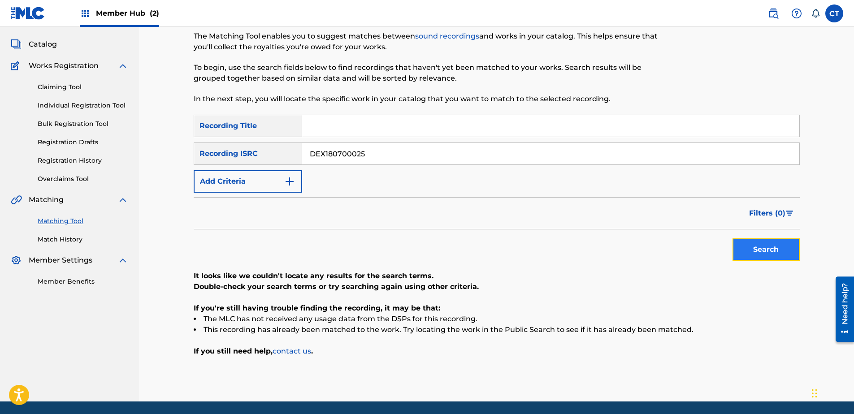
click at [773, 242] on button "Search" at bounding box center [765, 249] width 67 height 22
click at [389, 159] on input "DEX180700025" at bounding box center [550, 154] width 497 height 22
paste input "1700026"
click at [778, 248] on button "Search" at bounding box center [765, 249] width 67 height 22
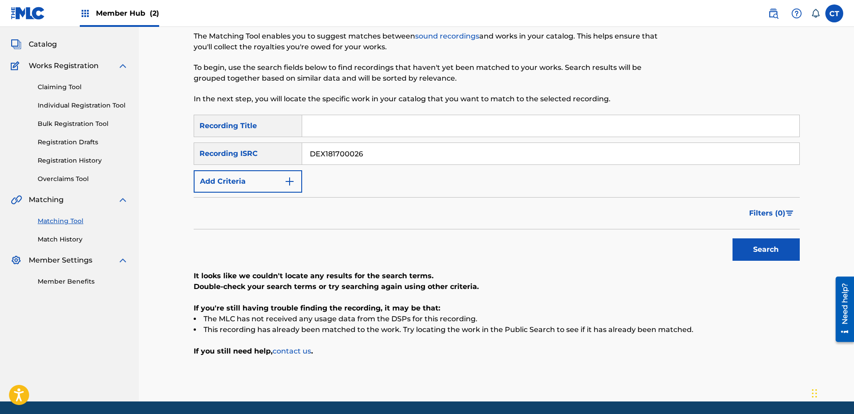
click at [392, 158] on input "DEX181700026" at bounding box center [550, 154] width 497 height 22
click at [393, 158] on input "DEX181700026" at bounding box center [550, 154] width 497 height 22
paste input "5"
click at [756, 255] on button "Search" at bounding box center [765, 249] width 67 height 22
click at [446, 156] on input "DEX181700025" at bounding box center [550, 154] width 497 height 22
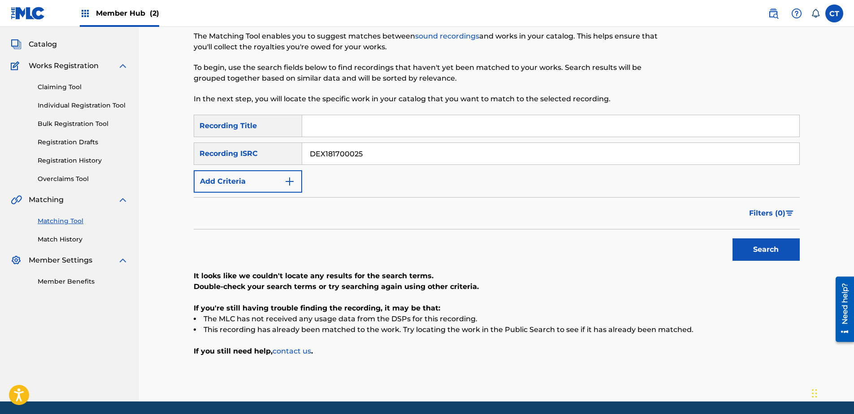
click at [447, 156] on input "DEX181700025" at bounding box center [550, 154] width 497 height 22
paste input "1"
click at [764, 239] on button "Search" at bounding box center [765, 249] width 67 height 22
click at [381, 155] on input "DEX181700015" at bounding box center [550, 154] width 497 height 22
drag, startPoint x: 381, startPoint y: 155, endPoint x: 383, endPoint y: 163, distance: 7.8
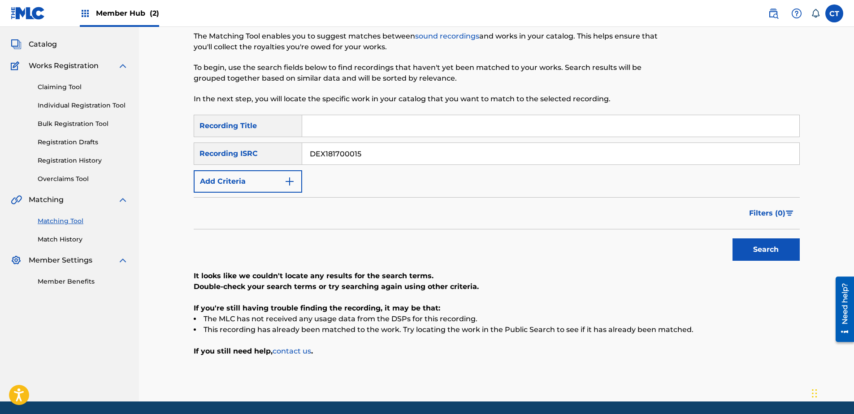
click at [381, 155] on input "DEX181700015" at bounding box center [550, 154] width 497 height 22
paste input "27"
click at [746, 249] on button "Search" at bounding box center [765, 249] width 67 height 22
click at [428, 155] on input "DEX181700027" at bounding box center [550, 154] width 497 height 22
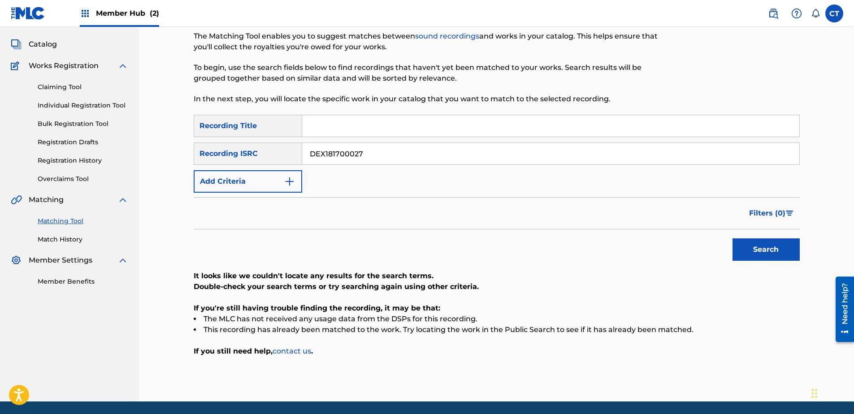
paste input "0"
click at [758, 241] on button "Search" at bounding box center [765, 249] width 67 height 22
click at [405, 155] on input "DEX181700020" at bounding box center [550, 154] width 497 height 22
paste input "44"
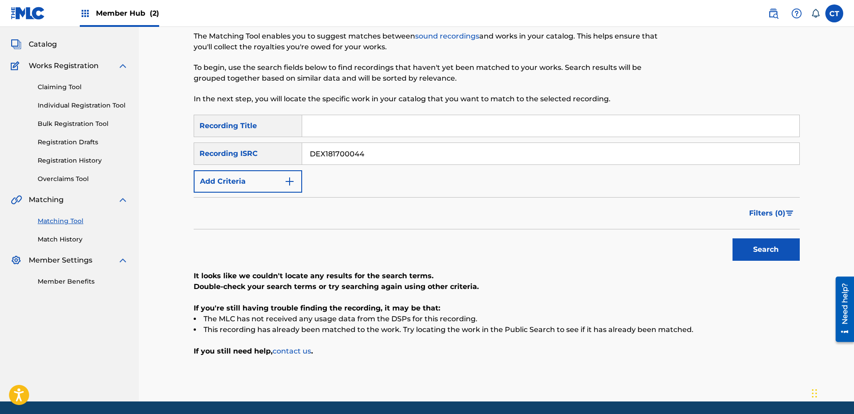
click at [760, 237] on div "Search" at bounding box center [764, 247] width 72 height 36
drag, startPoint x: 760, startPoint y: 237, endPoint x: 734, endPoint y: 252, distance: 29.7
click at [747, 251] on button "Search" at bounding box center [765, 249] width 67 height 22
click at [410, 151] on input "DEX181700044" at bounding box center [550, 154] width 497 height 22
drag, startPoint x: 410, startPoint y: 151, endPoint x: 435, endPoint y: 162, distance: 27.1
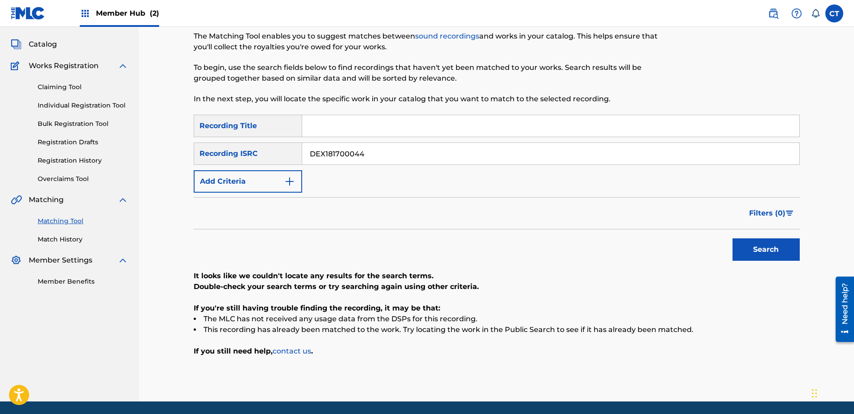
click at [413, 152] on input "DEX181700044" at bounding box center [550, 154] width 497 height 22
paste input "070003"
click at [750, 252] on button "Search" at bounding box center [765, 249] width 67 height 22
click at [384, 171] on div "SearchWithCriteria3c1317e8-8479-4090-a25c-02eed44b929a Recording Title SearchWi…" at bounding box center [497, 154] width 606 height 78
click at [388, 156] on input "DEX180700034" at bounding box center [550, 154] width 497 height 22
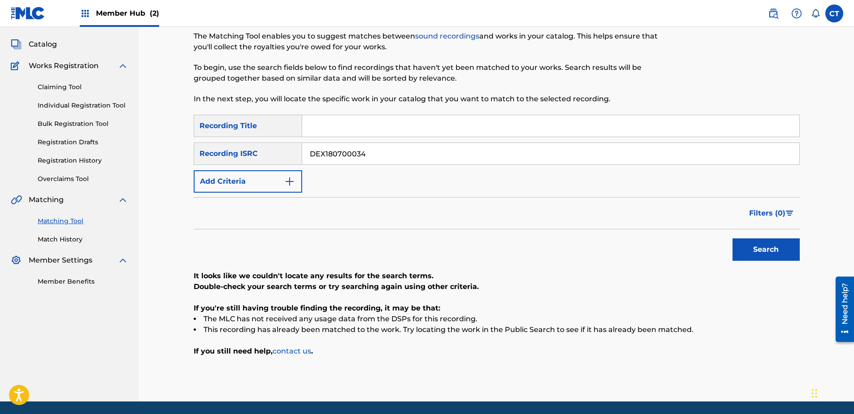
drag, startPoint x: 388, startPoint y: 156, endPoint x: 389, endPoint y: 164, distance: 7.3
click at [388, 157] on input "DEX180700034" at bounding box center [550, 154] width 497 height 22
paste input "OE81610331"
click at [759, 246] on button "Search" at bounding box center [765, 249] width 67 height 22
click at [377, 159] on input "DEOE81610331" at bounding box center [550, 154] width 497 height 22
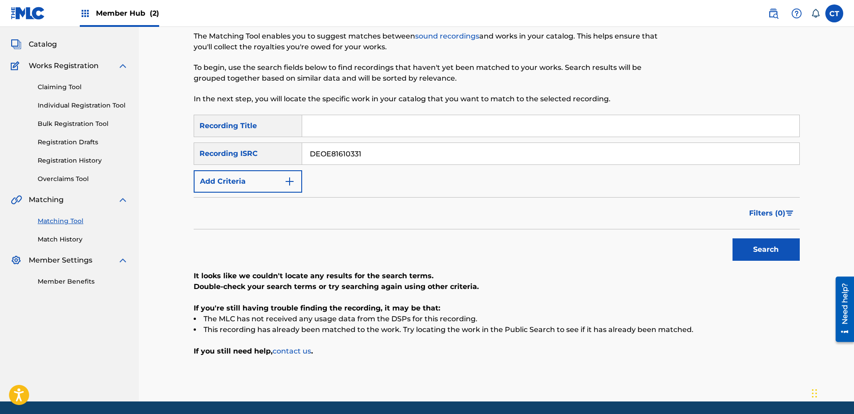
click at [377, 159] on input "DEOE81610331" at bounding box center [550, 154] width 497 height 22
paste input "AE60900759"
click at [740, 250] on button "Search" at bounding box center [765, 249] width 67 height 22
click at [396, 159] on input "DEAE60900759" at bounding box center [550, 154] width 497 height 22
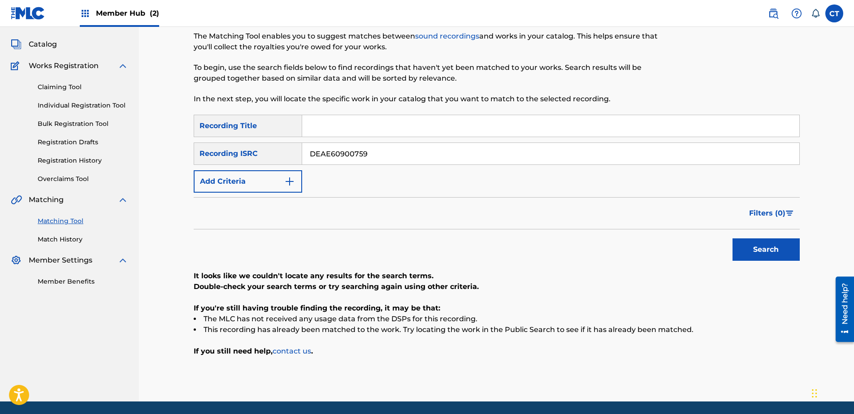
paste input "GBR8R1100106"
click at [764, 261] on div "Search" at bounding box center [764, 247] width 72 height 36
click at [764, 259] on button "Search" at bounding box center [765, 249] width 67 height 22
click at [386, 157] on input "GBR8R1100106" at bounding box center [550, 154] width 497 height 22
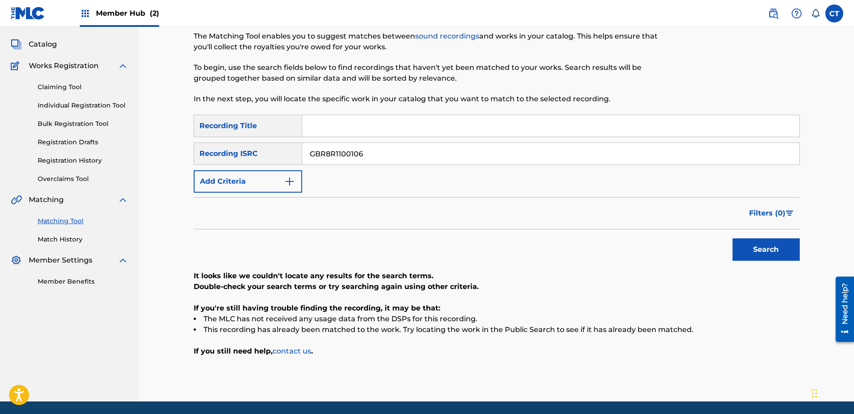
paste input "DEOE81310028"
type input "DEOE81310028"
click at [752, 262] on div "Search" at bounding box center [764, 247] width 72 height 36
click at [752, 261] on div "Search" at bounding box center [764, 247] width 72 height 36
drag, startPoint x: 752, startPoint y: 261, endPoint x: 752, endPoint y: 255, distance: 6.3
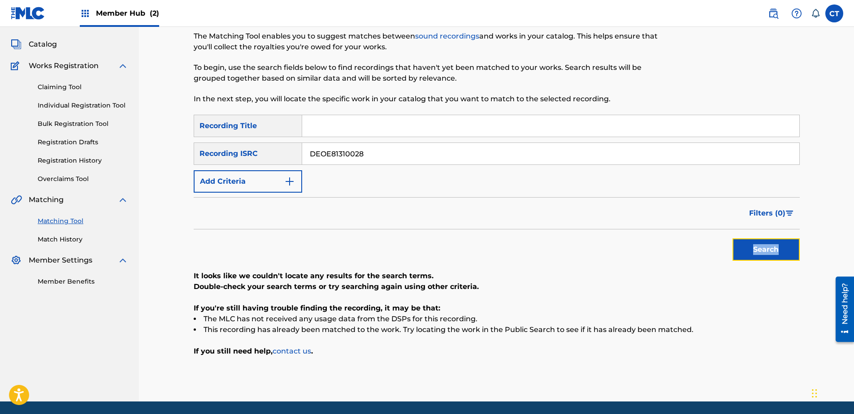
click at [752, 255] on button "Search" at bounding box center [765, 249] width 67 height 22
click at [660, 234] on div "Search" at bounding box center [497, 247] width 606 height 36
click at [362, 128] on input "Search Form" at bounding box center [550, 126] width 497 height 22
paste input "PARALLEL LIVES"
drag, startPoint x: 325, startPoint y: 125, endPoint x: 279, endPoint y: 130, distance: 46.4
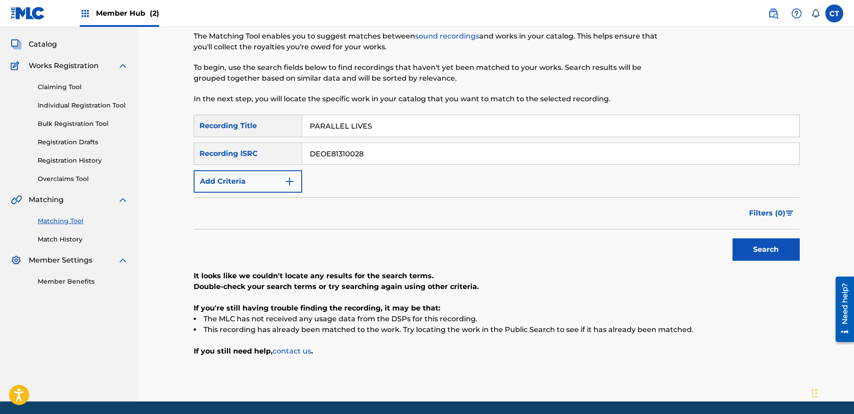
click at [279, 130] on div "SearchWithCriteria3c1317e8-8479-4090-a25c-02eed44b929a Recording Title PARALLEL…" at bounding box center [497, 126] width 606 height 22
type input "PARALLEL LIVES"
click at [234, 186] on button "Add Criteria" at bounding box center [248, 181] width 108 height 22
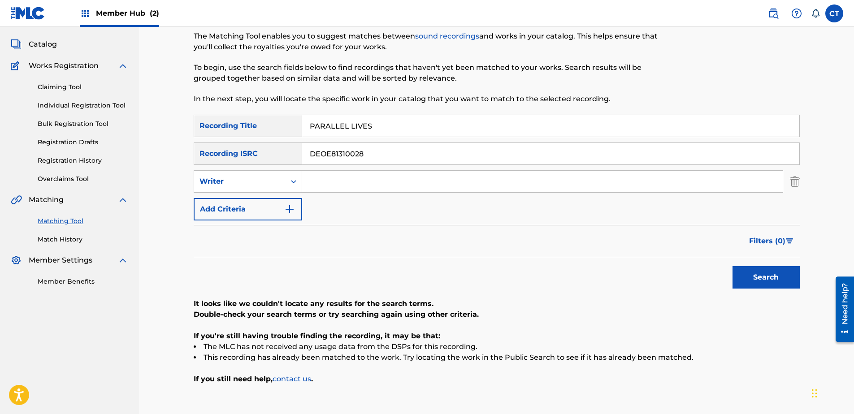
click at [340, 178] on input "Search Form" at bounding box center [542, 182] width 480 height 22
paste input "[PERSON_NAME]"
drag, startPoint x: 324, startPoint y: 181, endPoint x: 233, endPoint y: 181, distance: 90.5
click at [233, 181] on div "SearchWithCriteria8cc08e37-2d58-41f0-88d3-409f7d9ce200 Writer [PERSON_NAME]" at bounding box center [497, 181] width 606 height 22
type input "[PERSON_NAME]"
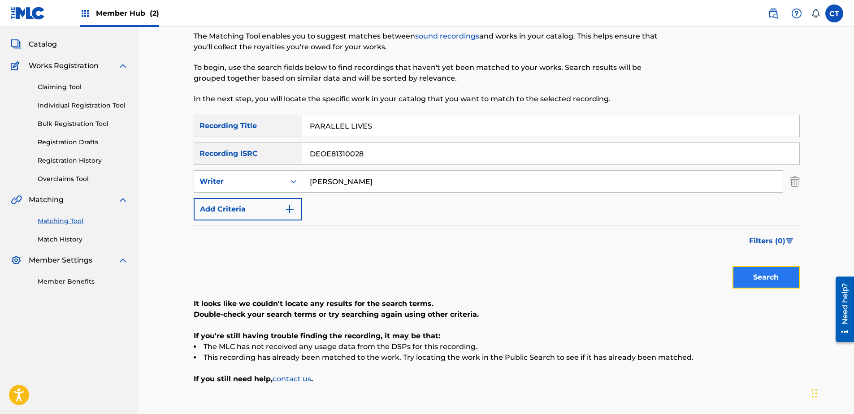
click at [774, 286] on button "Search" at bounding box center [765, 277] width 67 height 22
drag, startPoint x: 409, startPoint y: 151, endPoint x: 288, endPoint y: 153, distance: 121.5
click at [289, 153] on div "SearchWithCriteriad76e4d41-ea5e-4789-a807-ba40e12bae02 Recording ISRC DEOE81310…" at bounding box center [497, 154] width 606 height 22
click at [757, 264] on div "Search" at bounding box center [764, 275] width 72 height 36
click at [749, 277] on button "Search" at bounding box center [765, 277] width 67 height 22
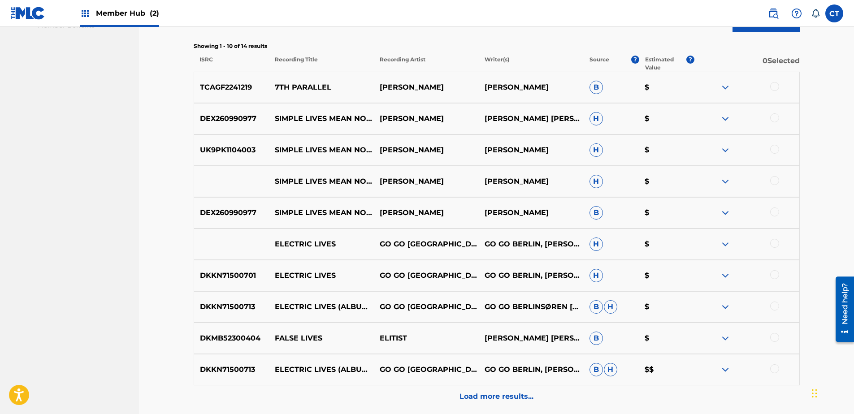
scroll to position [314, 0]
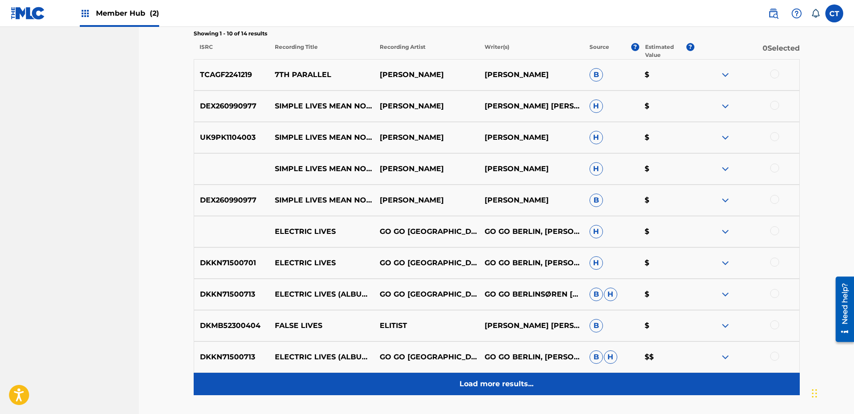
click at [484, 377] on div "Load more results..." at bounding box center [497, 384] width 606 height 22
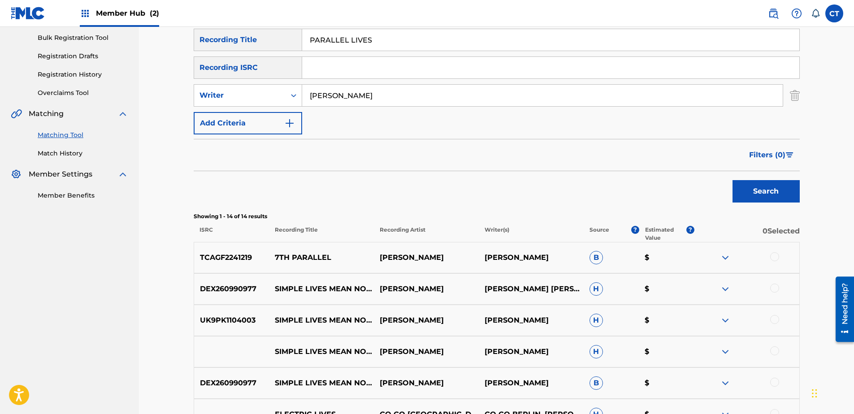
scroll to position [127, 0]
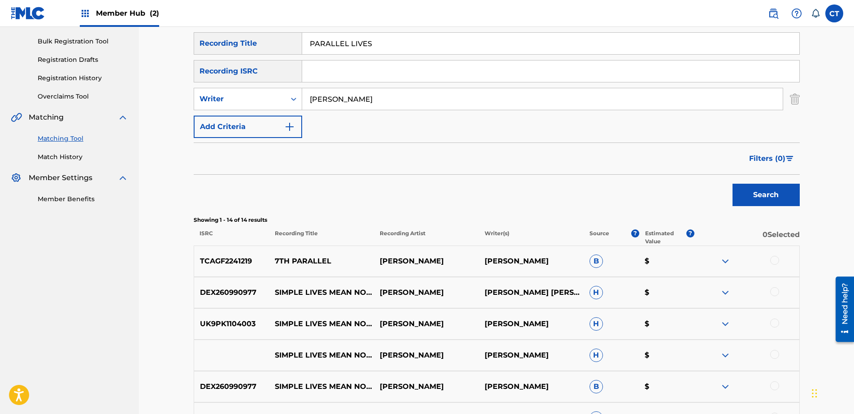
click at [383, 81] on input "Search Form" at bounding box center [550, 71] width 497 height 22
click at [493, 98] on input "[PERSON_NAME]" at bounding box center [542, 99] width 480 height 22
paste input "MISHTO"
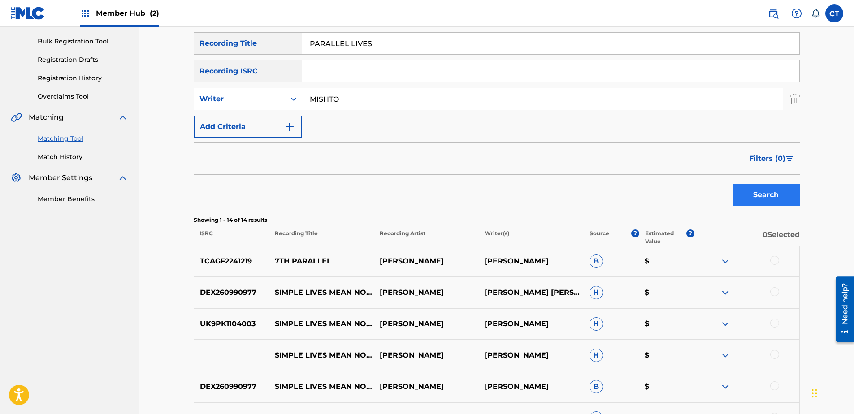
type input "MISHTO"
click at [740, 195] on button "Search" at bounding box center [765, 195] width 67 height 22
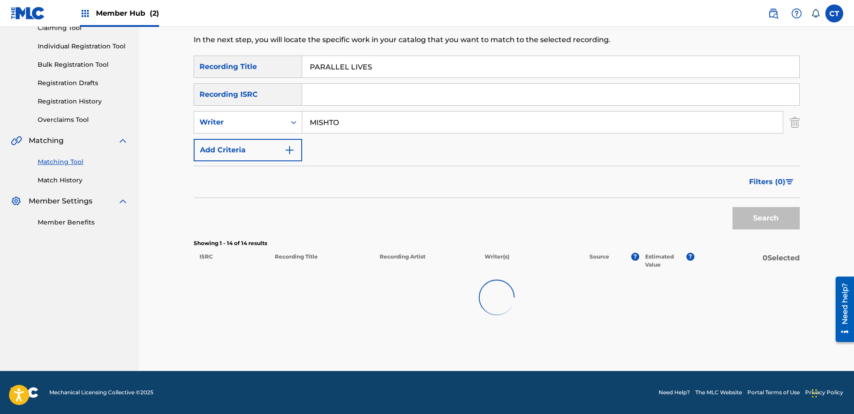
scroll to position [103, 0]
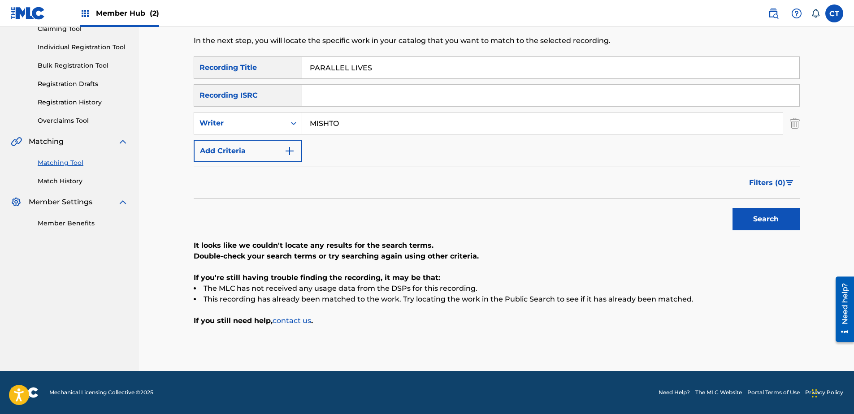
click at [724, 66] on input "PARALLEL LIVES" at bounding box center [550, 68] width 497 height 22
click at [797, 121] on img "Search Form" at bounding box center [795, 123] width 10 height 22
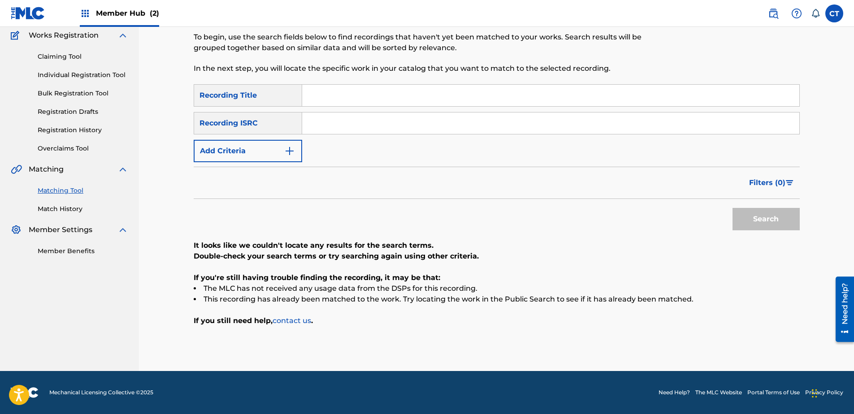
click at [633, 99] on input "Search Form" at bounding box center [550, 96] width 497 height 22
click at [634, 121] on input "Search Form" at bounding box center [550, 123] width 497 height 22
paste input "GBR8R1100104"
click at [748, 216] on button "Search" at bounding box center [765, 219] width 67 height 22
click at [383, 122] on input "GBR8R1100104" at bounding box center [550, 123] width 497 height 22
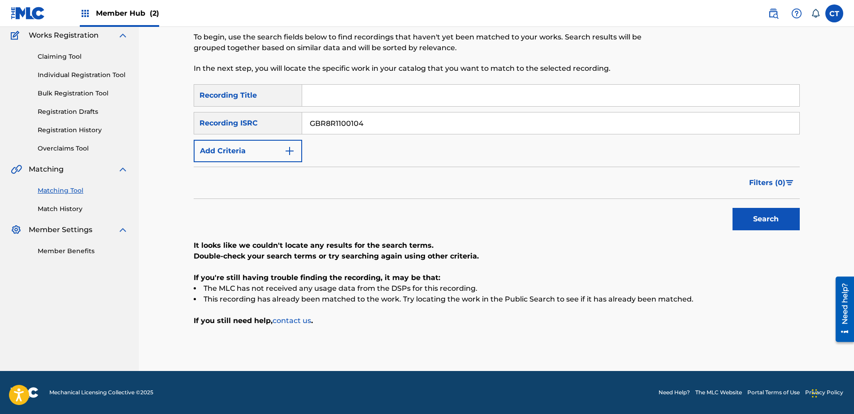
click at [383, 122] on input "GBR8R1100104" at bounding box center [550, 123] width 497 height 22
paste input "DEOE81310019"
click at [745, 221] on button "Search" at bounding box center [765, 219] width 67 height 22
click at [388, 117] on input "DEOE81310019" at bounding box center [550, 123] width 497 height 22
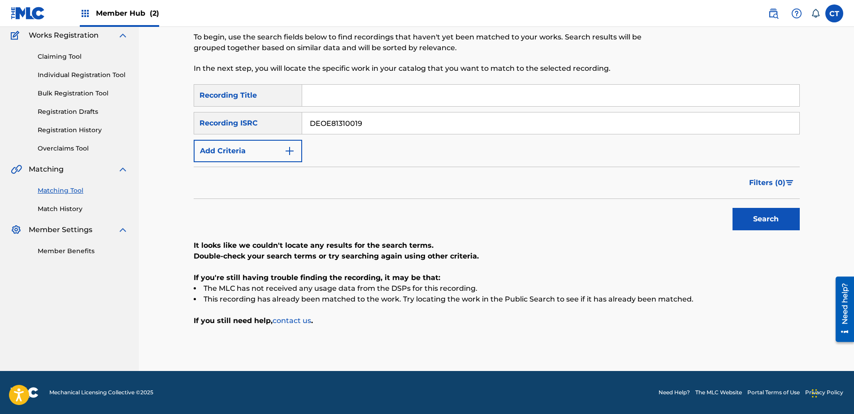
paste input "X181700016"
type input "DEX181700016"
click at [799, 225] on button "Search" at bounding box center [765, 219] width 67 height 22
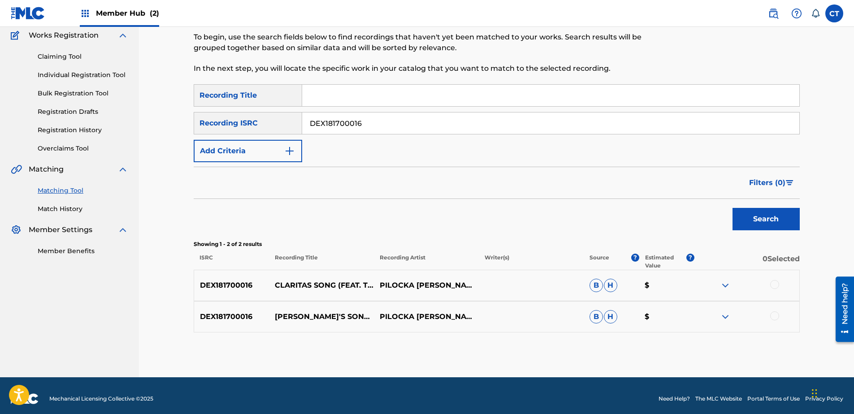
click at [771, 282] on div at bounding box center [774, 284] width 9 height 9
click at [769, 313] on div at bounding box center [746, 316] width 105 height 11
click at [773, 315] on div at bounding box center [774, 315] width 9 height 9
click at [634, 338] on button "Match 2 Groups" at bounding box center [629, 341] width 99 height 22
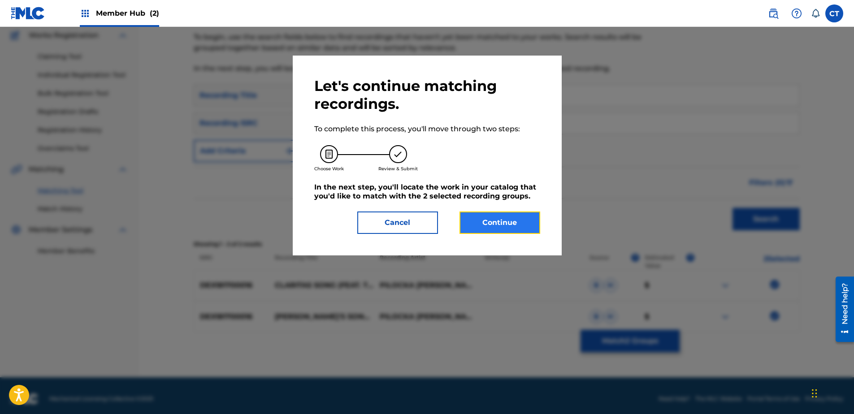
click at [502, 233] on button "Continue" at bounding box center [499, 223] width 81 height 22
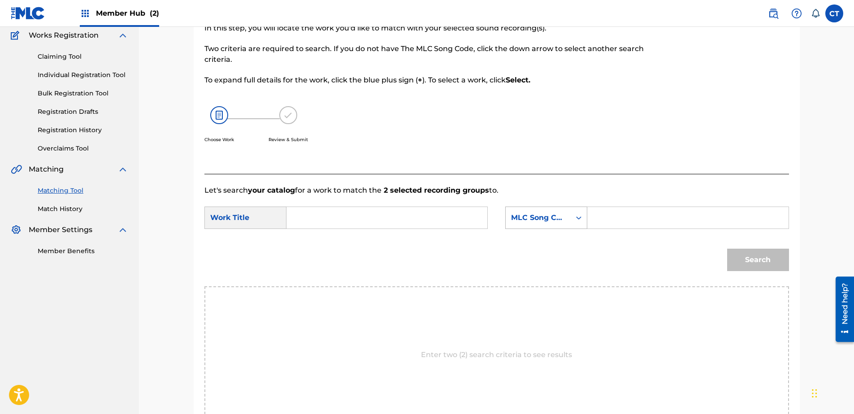
click at [575, 216] on icon "Search Form" at bounding box center [578, 217] width 9 height 9
click at [607, 221] on input "Search Form" at bounding box center [688, 218] width 186 height 22
paste input "CVBEWO"
type input "CVBEWO"
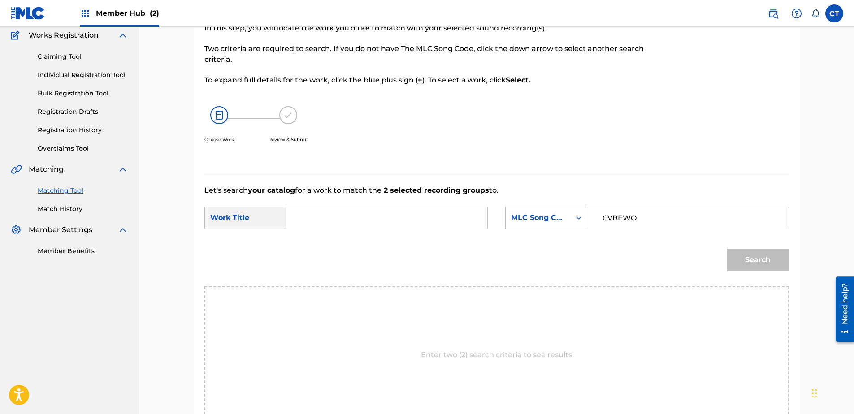
click at [331, 214] on input "Search Form" at bounding box center [387, 218] width 186 height 22
paste input "[PERSON_NAME]'S SONG"
type input "[PERSON_NAME]'S SONG"
click at [734, 264] on button "Search" at bounding box center [758, 260] width 62 height 22
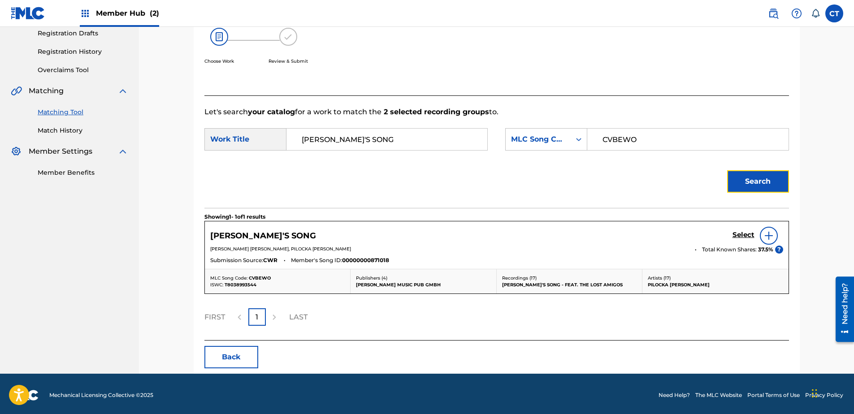
scroll to position [156, 0]
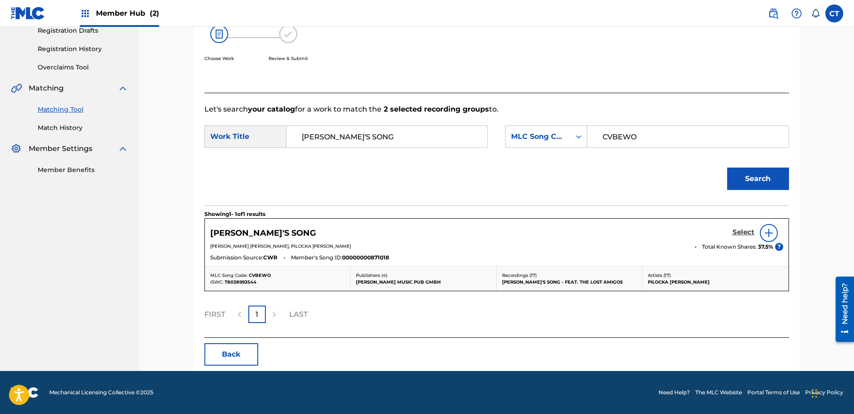
click at [739, 234] on h5 "Select" at bounding box center [743, 232] width 22 height 9
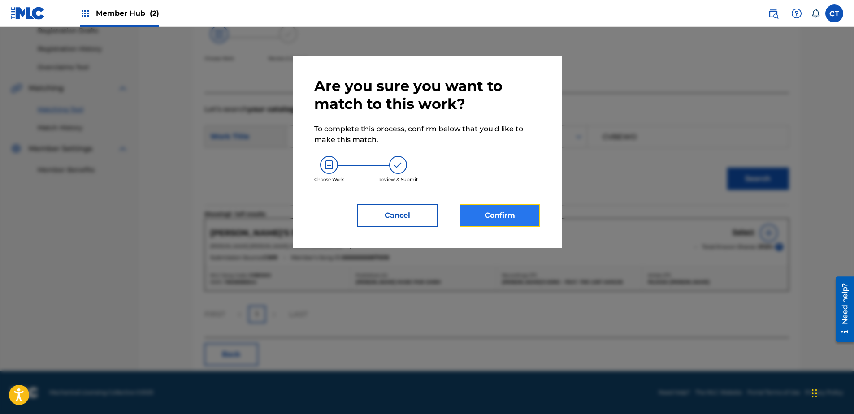
click at [526, 217] on button "Confirm" at bounding box center [499, 215] width 81 height 22
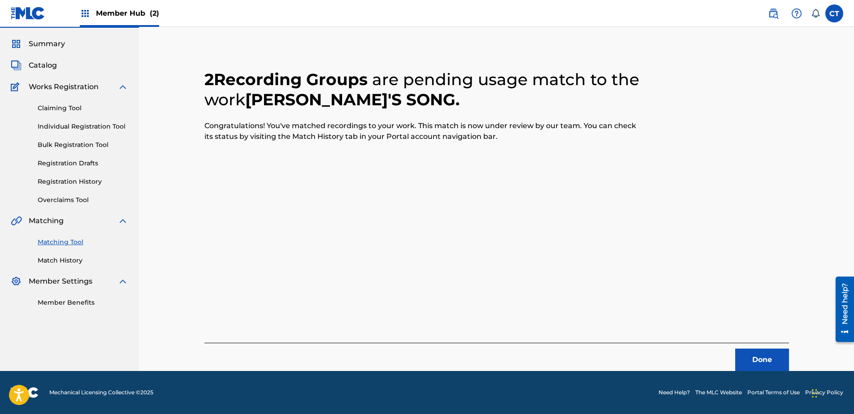
scroll to position [24, 0]
click at [769, 361] on button "Done" at bounding box center [762, 360] width 54 height 22
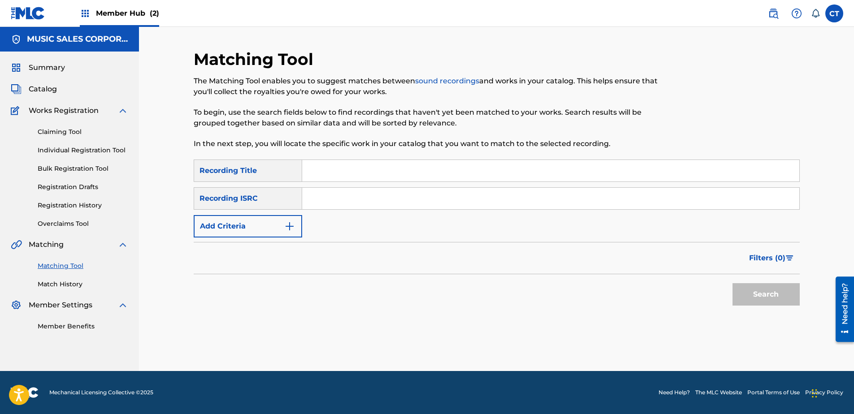
scroll to position [0, 0]
click at [354, 207] on input "Search Form" at bounding box center [550, 199] width 497 height 22
paste input "GBR8R1100103"
click at [742, 294] on button "Search" at bounding box center [765, 294] width 67 height 22
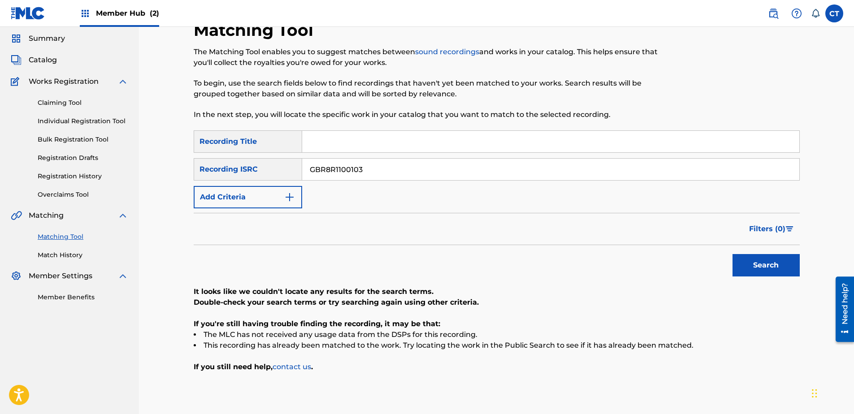
scroll to position [45, 0]
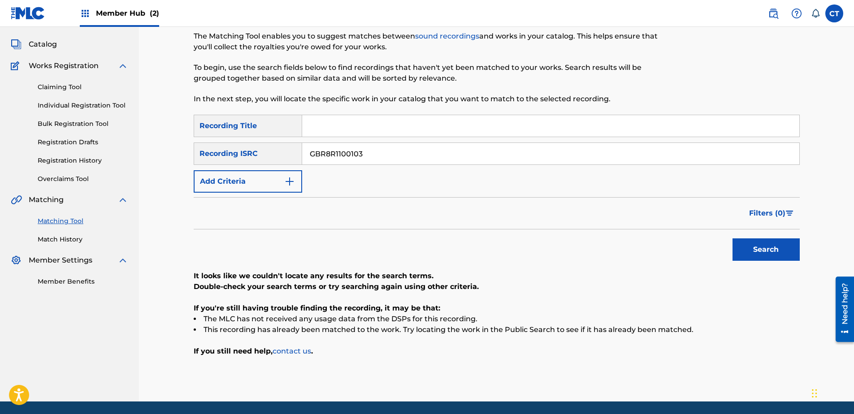
click at [387, 152] on input "GBR8R1100103" at bounding box center [550, 154] width 497 height 22
paste input "DEAE60900817"
click at [786, 247] on button "Search" at bounding box center [765, 249] width 67 height 22
click at [436, 153] on input "DEAE60900817" at bounding box center [550, 154] width 497 height 22
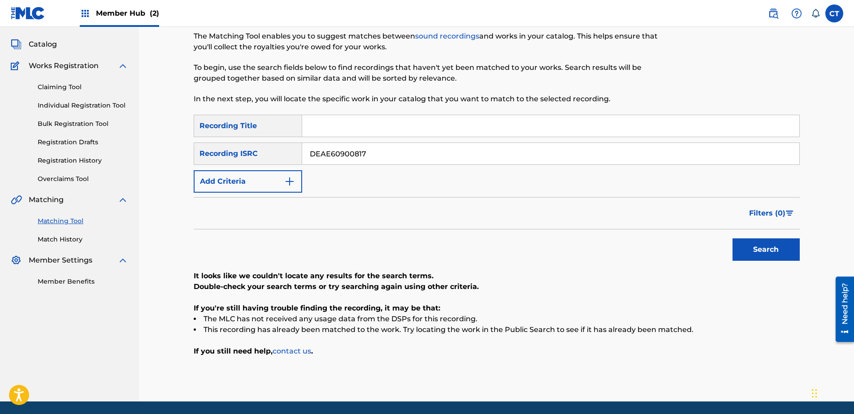
click at [436, 153] on input "DEAE60900817" at bounding box center [550, 154] width 497 height 22
paste input "GBR8R1100101"
click at [745, 249] on button "Search" at bounding box center [765, 249] width 67 height 22
click at [402, 156] on input "GBR8R1100101" at bounding box center [550, 154] width 497 height 22
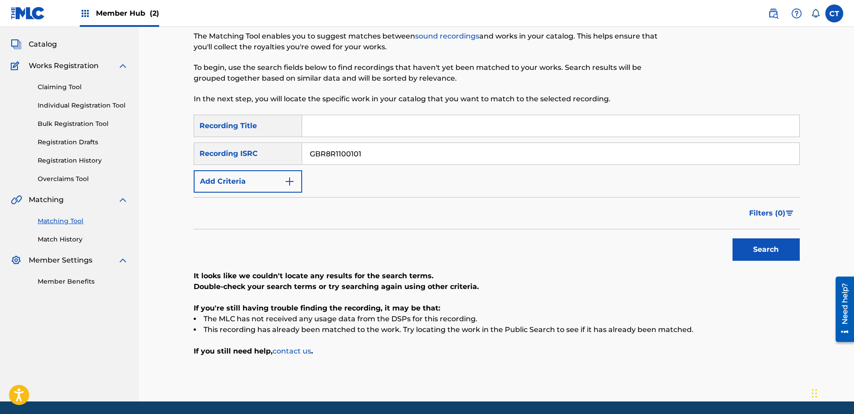
paste input "DEOE81310022"
click at [752, 240] on button "Search" at bounding box center [765, 249] width 67 height 22
click at [381, 165] on div "SearchWithCriteria3c1317e8-8479-4090-a25c-02eed44b929a Recording Title SearchWi…" at bounding box center [497, 154] width 606 height 78
click at [390, 155] on input "DEOE81310022" at bounding box center [550, 154] width 497 height 22
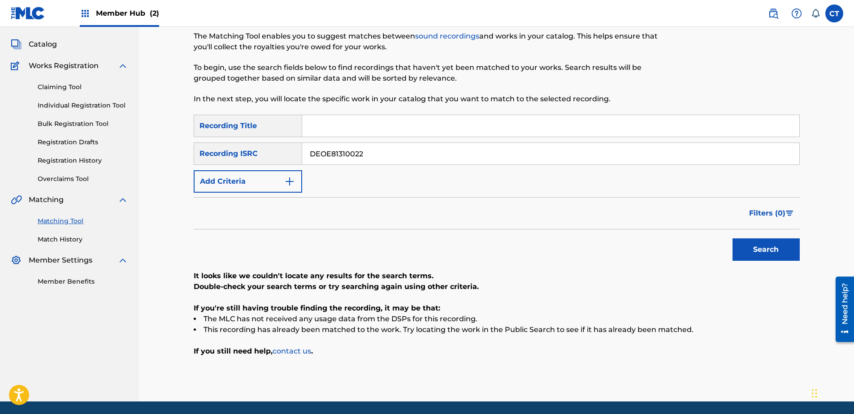
click at [390, 155] on input "DEOE81310022" at bounding box center [550, 154] width 497 height 22
paste input "610325"
click at [759, 250] on button "Search" at bounding box center [765, 249] width 67 height 22
click at [423, 155] on input "DEOE81610325" at bounding box center [550, 154] width 497 height 22
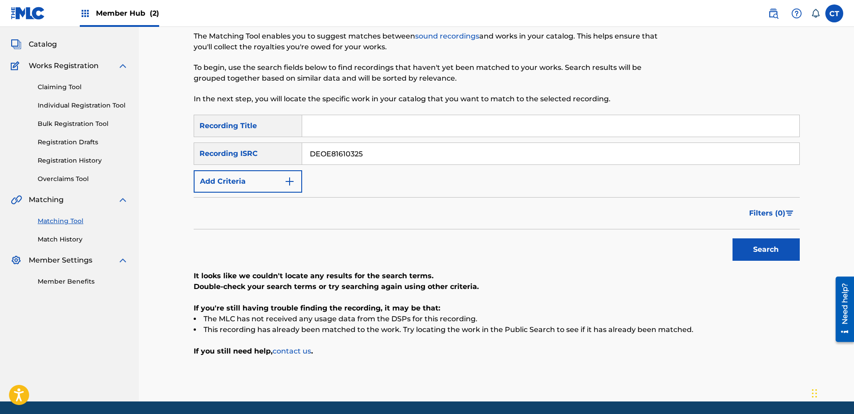
paste input "AE60900760"
click at [750, 241] on button "Search" at bounding box center [765, 249] width 67 height 22
click at [387, 157] on input "DEAE60900760" at bounding box center [550, 154] width 497 height 22
paste input "OE8131002"
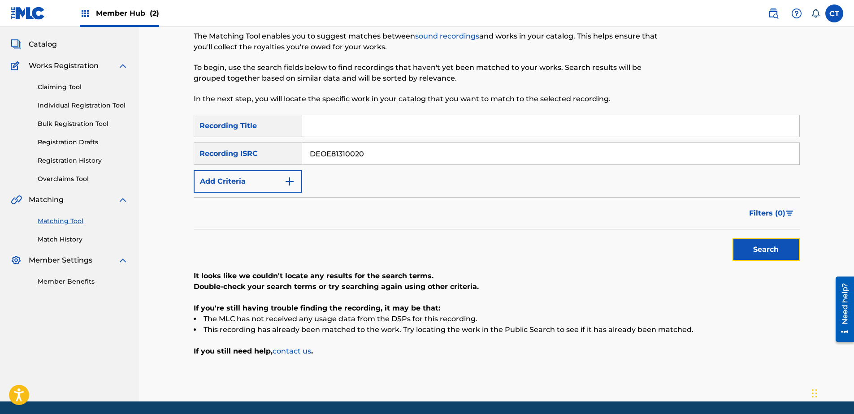
click at [736, 252] on button "Search" at bounding box center [765, 249] width 67 height 22
click at [401, 160] on input "DEOE81310020" at bounding box center [550, 154] width 497 height 22
paste input "X180700027"
drag, startPoint x: 743, startPoint y: 246, endPoint x: 743, endPoint y: 253, distance: 6.3
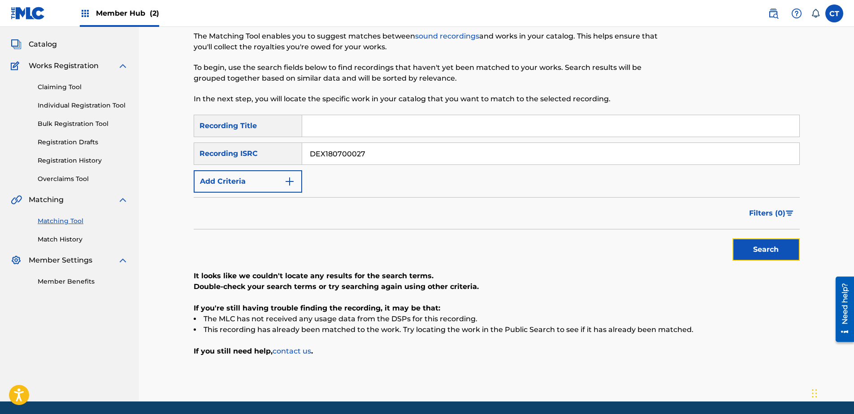
click at [743, 253] on button "Search" at bounding box center [765, 249] width 67 height 22
click at [409, 156] on input "DEX180700027" at bounding box center [550, 154] width 497 height 22
paste input "GBR8R110010"
click at [776, 251] on button "Search" at bounding box center [765, 249] width 67 height 22
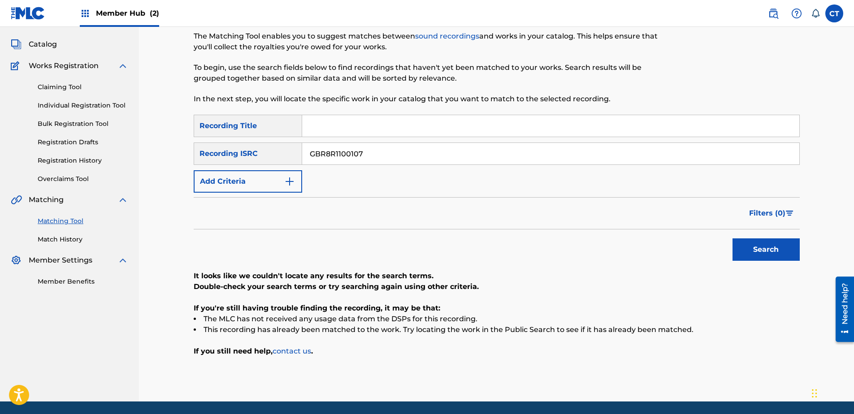
click at [402, 148] on input "GBR8R1100107" at bounding box center [550, 154] width 497 height 22
paste input "DESH41701141"
type input "DESH41701141"
click at [765, 255] on button "Search" at bounding box center [765, 249] width 67 height 22
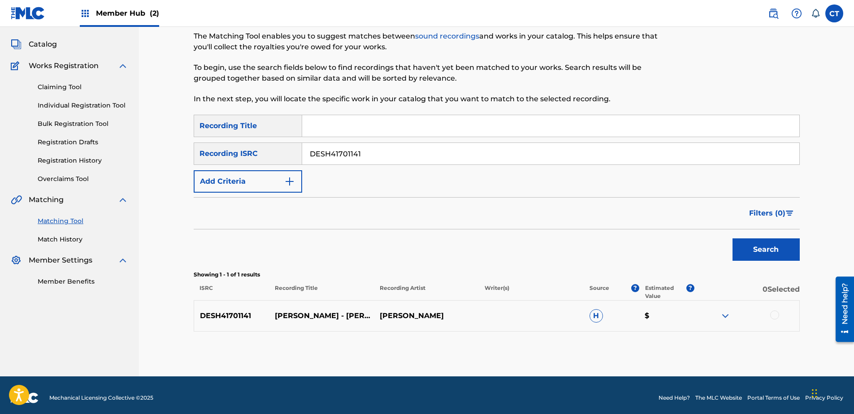
click at [771, 312] on div at bounding box center [774, 315] width 9 height 9
click at [652, 344] on button "Match 1 Group" at bounding box center [629, 341] width 99 height 22
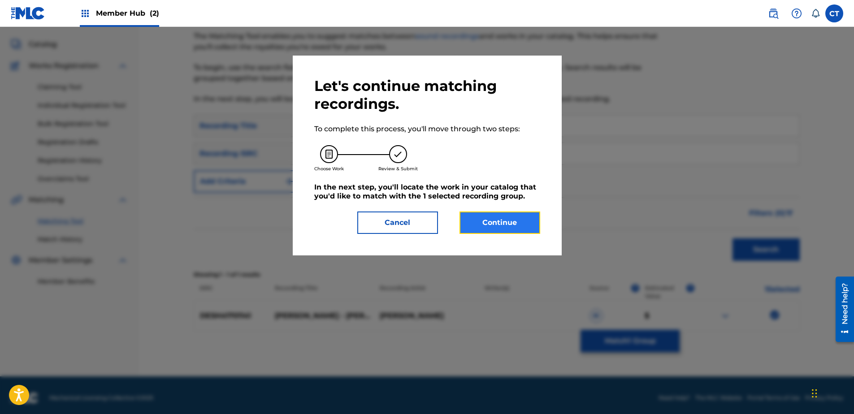
click at [521, 229] on button "Continue" at bounding box center [499, 223] width 81 height 22
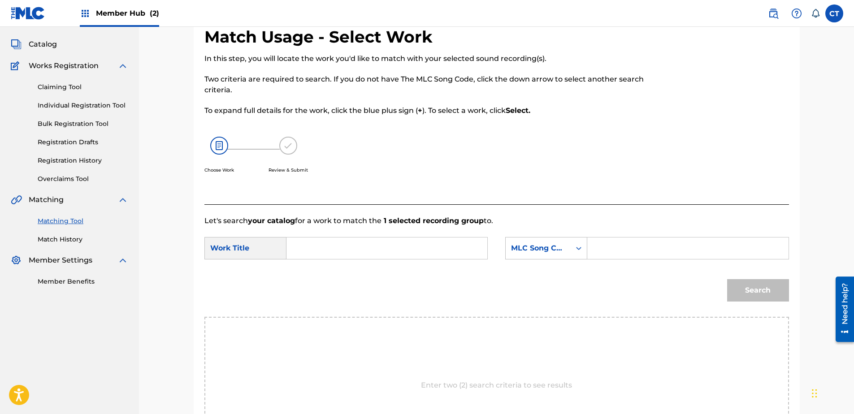
drag, startPoint x: 349, startPoint y: 246, endPoint x: 350, endPoint y: 242, distance: 4.6
click at [350, 247] on input "Search Form" at bounding box center [387, 249] width 186 height 22
paste input "[PERSON_NAME]"
click at [319, 275] on strong "[PERSON_NAME]" at bounding box center [334, 279] width 64 height 9
type input "[PERSON_NAME]"
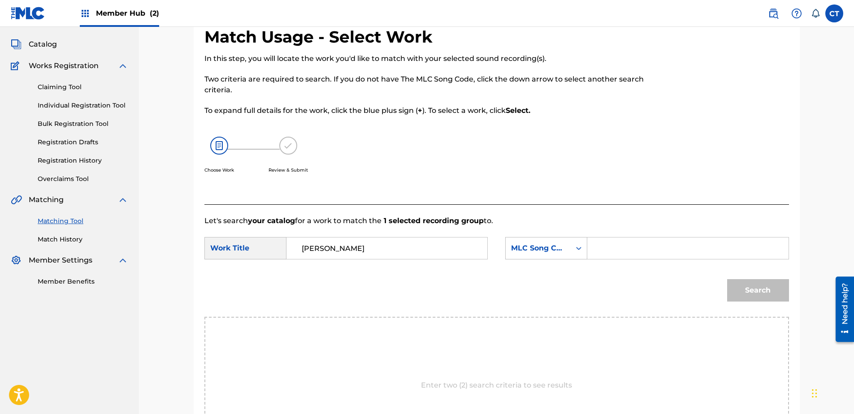
click at [604, 251] on input "Search Form" at bounding box center [688, 249] width 186 height 22
paste input "EV9EO9"
type input "EV9EO9"
click at [745, 283] on button "Search" at bounding box center [758, 290] width 62 height 22
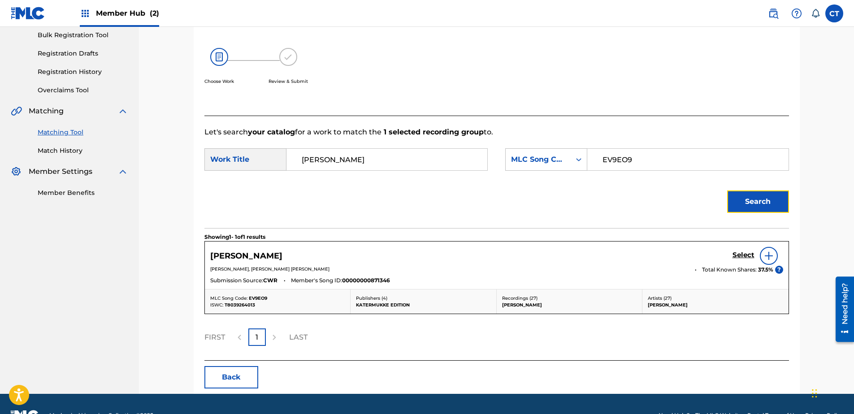
scroll to position [134, 0]
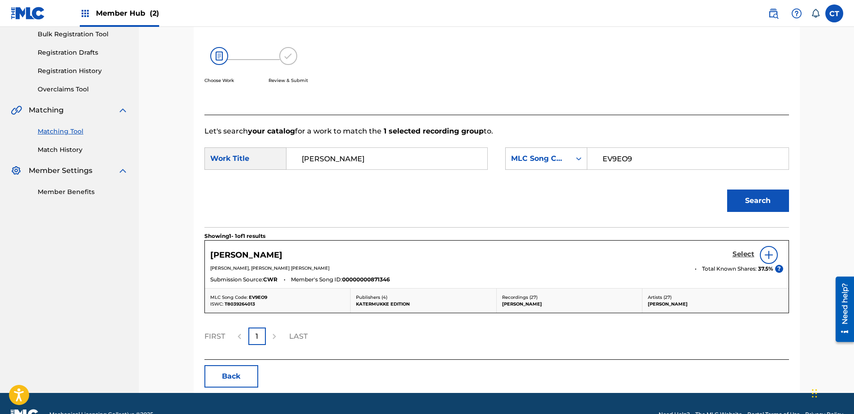
click at [739, 250] on h5 "Select" at bounding box center [743, 254] width 22 height 9
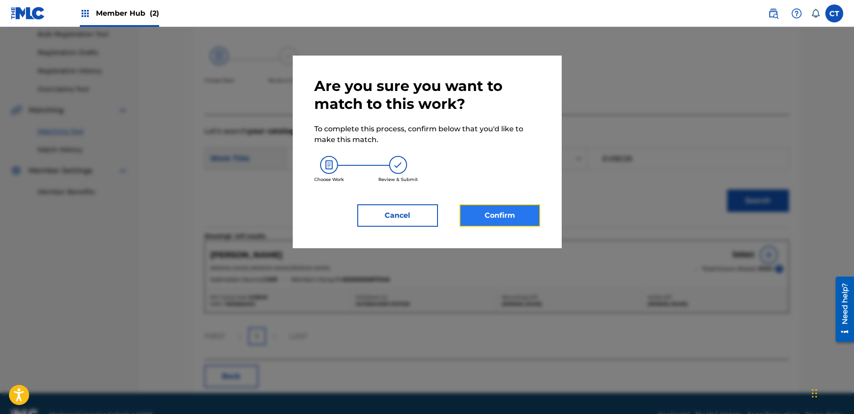
click at [530, 223] on button "Confirm" at bounding box center [499, 215] width 81 height 22
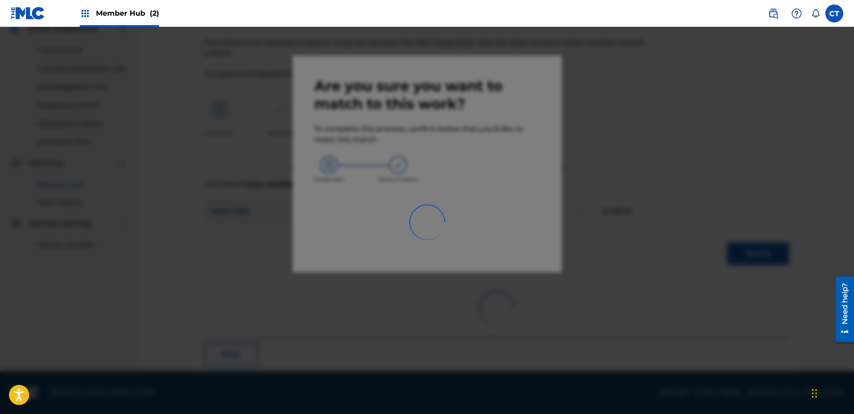
scroll to position [24, 0]
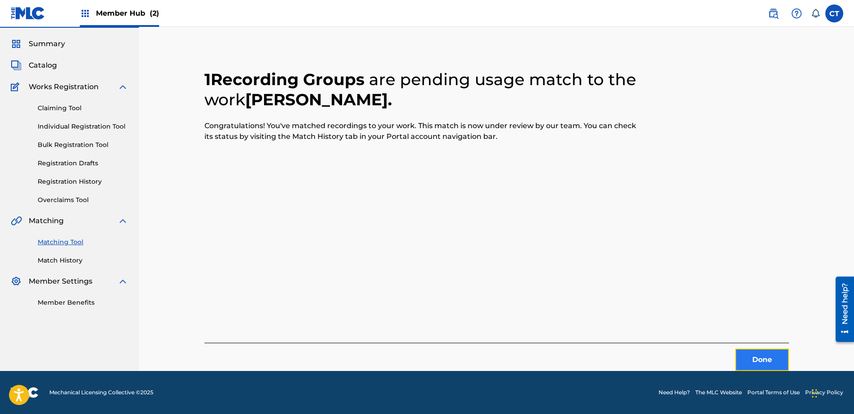
click at [760, 362] on button "Done" at bounding box center [762, 360] width 54 height 22
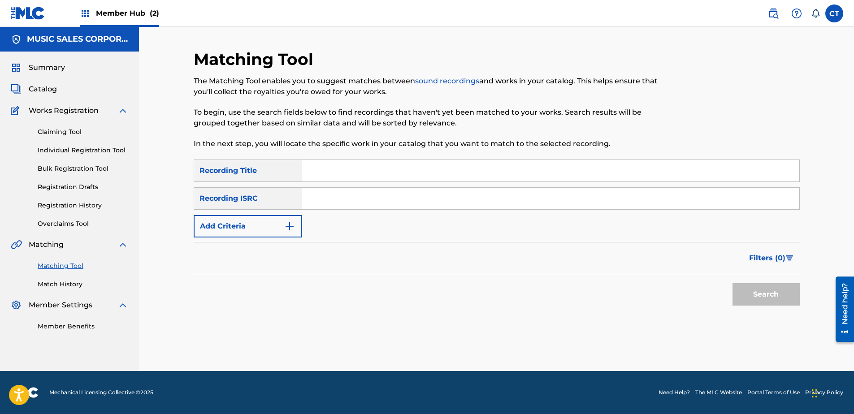
scroll to position [0, 0]
click at [400, 204] on input "Search Form" at bounding box center [550, 199] width 497 height 22
paste input "GBR8R1100099"
drag, startPoint x: 710, startPoint y: 291, endPoint x: 717, endPoint y: 291, distance: 6.7
click at [713, 291] on div "Search" at bounding box center [497, 292] width 606 height 36
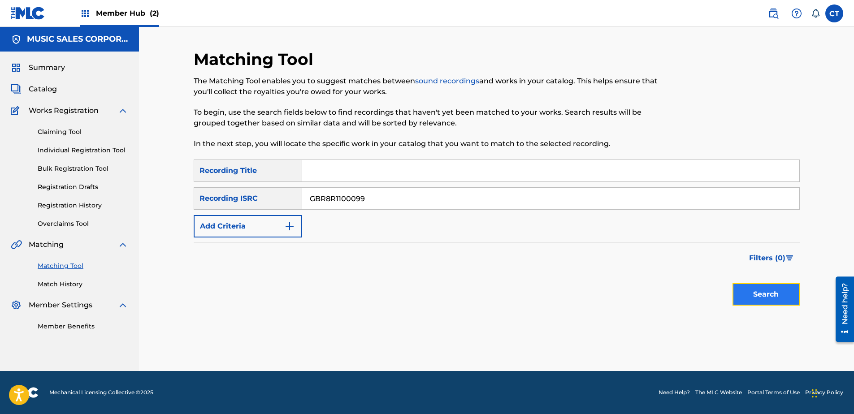
click at [749, 295] on button "Search" at bounding box center [765, 294] width 67 height 22
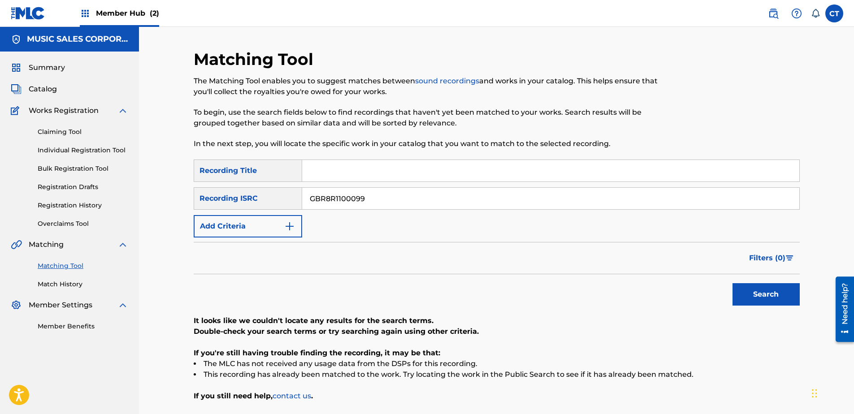
click at [393, 195] on input "GBR8R1100099" at bounding box center [550, 199] width 497 height 22
paste input "DEX180700026"
click at [734, 294] on button "Search" at bounding box center [765, 294] width 67 height 22
click at [379, 200] on input "DEX180700026" at bounding box center [550, 199] width 497 height 22
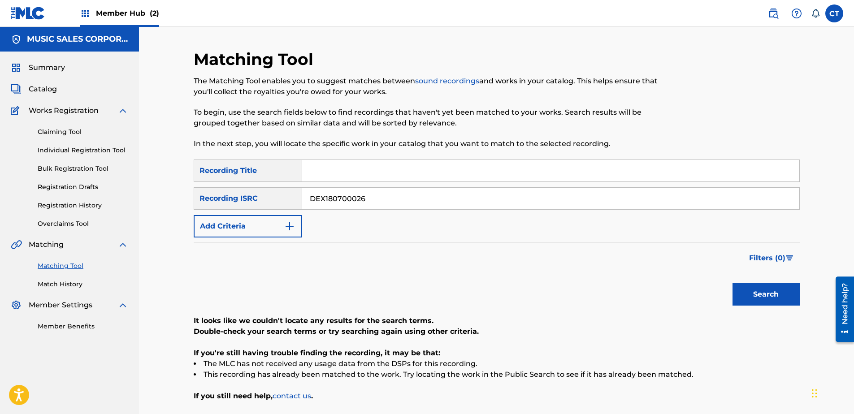
click at [379, 200] on input "DEX180700026" at bounding box center [550, 199] width 497 height 22
paste input "SH4150016"
type input "DESH41500166"
click at [774, 301] on button "Search" at bounding box center [765, 294] width 67 height 22
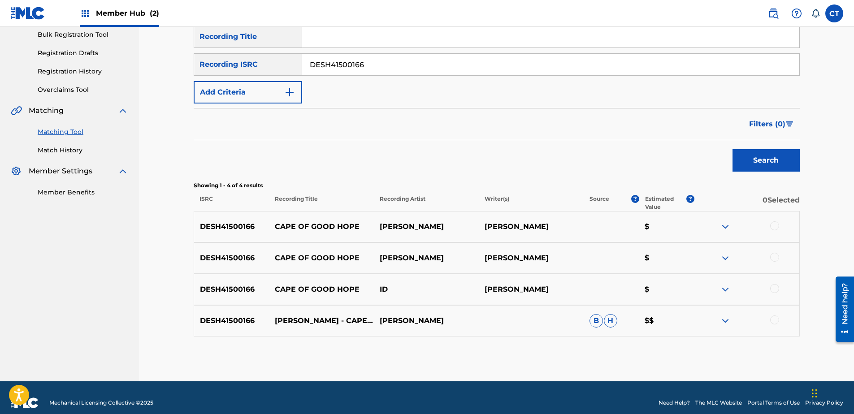
scroll to position [134, 0]
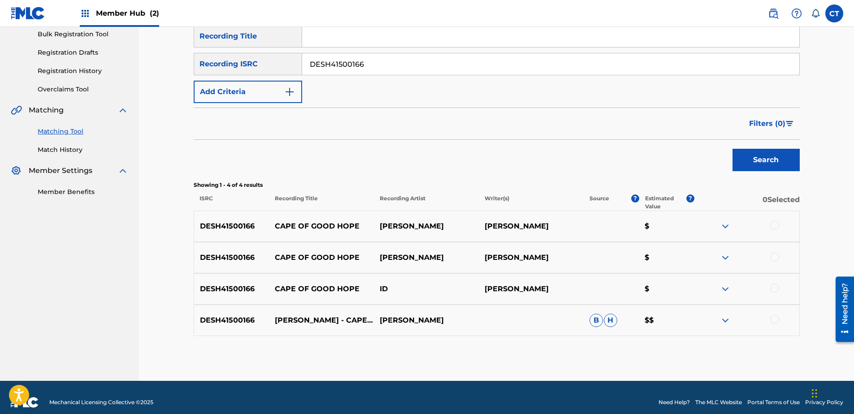
click at [770, 226] on div at bounding box center [774, 225] width 9 height 9
click at [771, 260] on div at bounding box center [774, 256] width 9 height 9
click at [770, 288] on div at bounding box center [774, 288] width 9 height 9
click at [773, 321] on div at bounding box center [774, 319] width 9 height 9
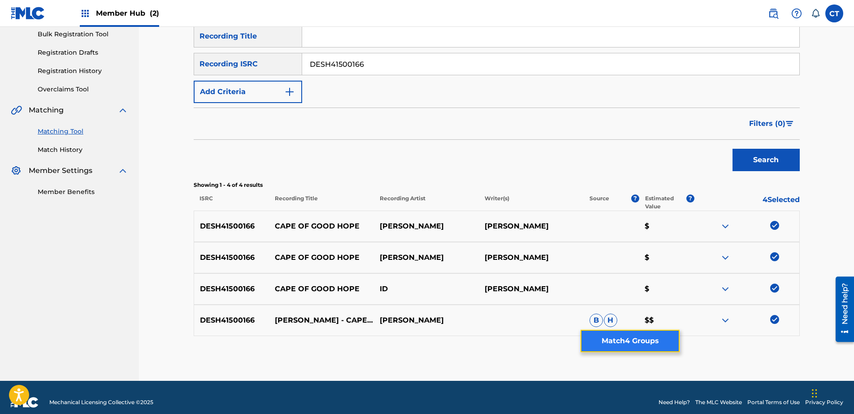
click at [640, 339] on button "Match 4 Groups" at bounding box center [629, 341] width 99 height 22
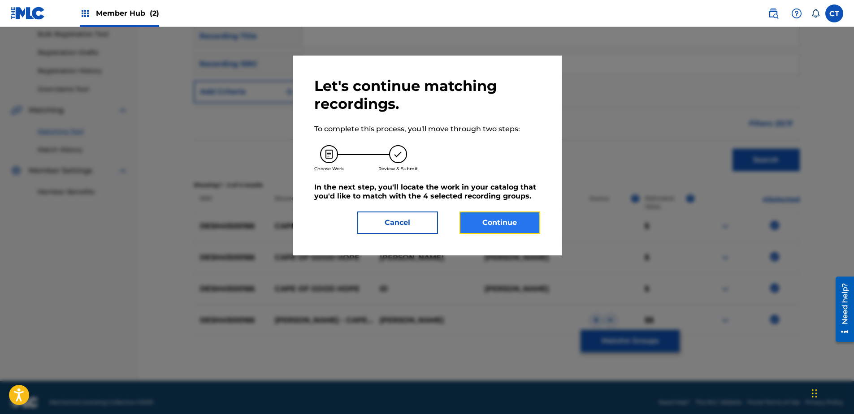
click at [488, 217] on button "Continue" at bounding box center [499, 223] width 81 height 22
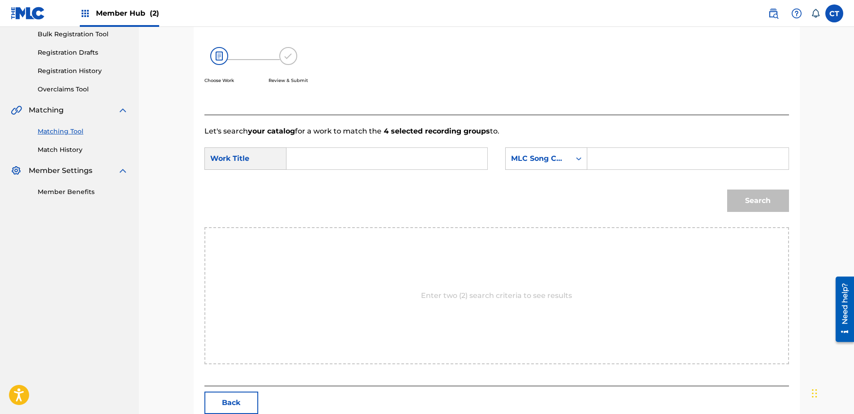
click at [329, 153] on input "Search Form" at bounding box center [387, 159] width 186 height 22
paste input "CAPE OF GOOD HOPE"
type input "CAPE OF GOOD HOPE"
click at [617, 163] on input "Search Form" at bounding box center [688, 159] width 186 height 22
paste input "CC7EPO"
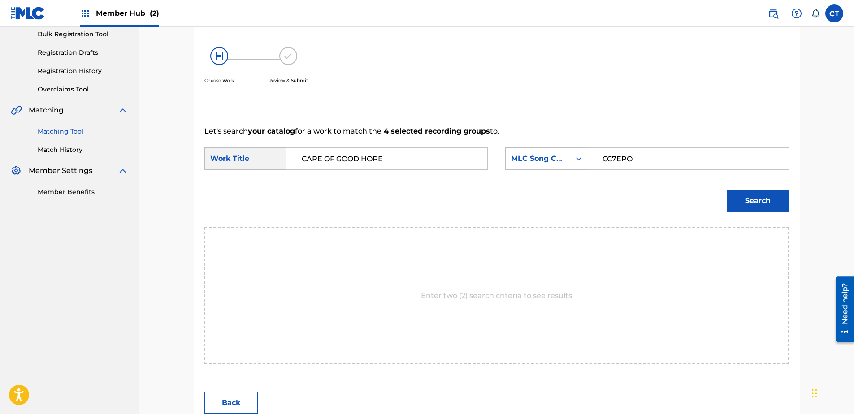
type input "CC7EPO"
click at [721, 198] on div "Search" at bounding box center [496, 204] width 584 height 47
click at [736, 206] on button "Search" at bounding box center [758, 201] width 62 height 22
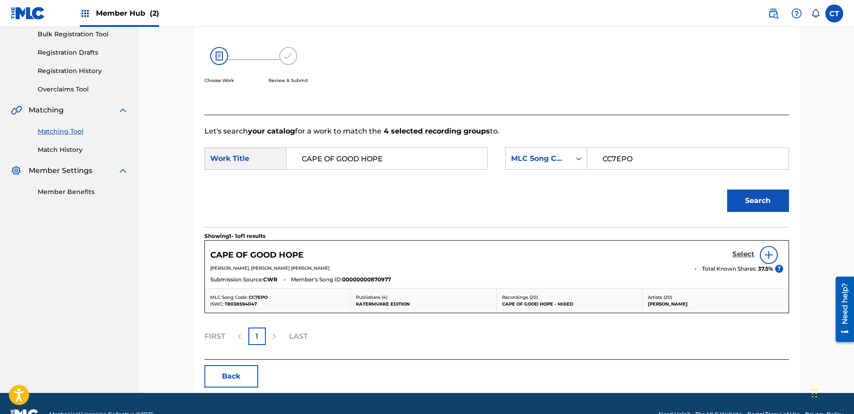
click at [738, 252] on h5 "Select" at bounding box center [743, 254] width 22 height 9
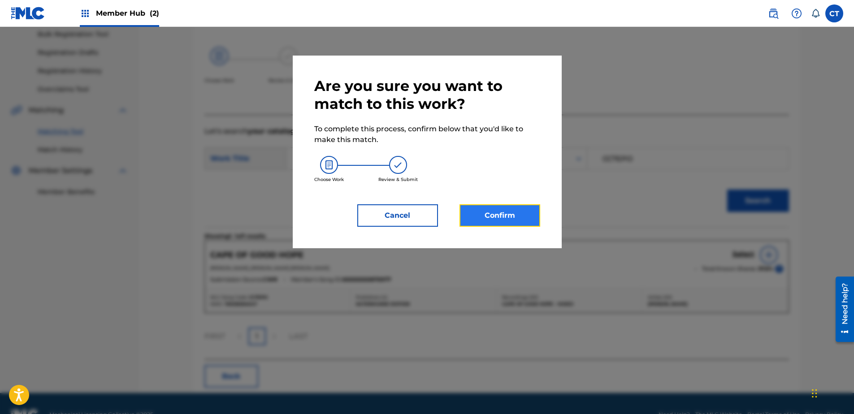
click at [536, 222] on button "Confirm" at bounding box center [499, 215] width 81 height 22
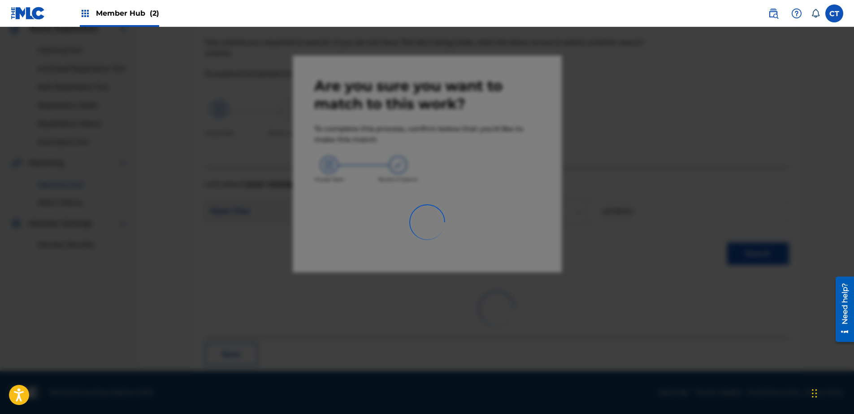
scroll to position [24, 0]
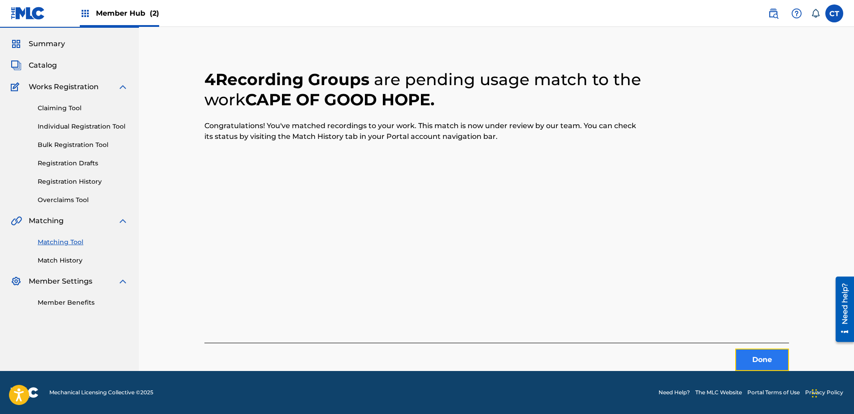
click at [756, 358] on button "Done" at bounding box center [762, 360] width 54 height 22
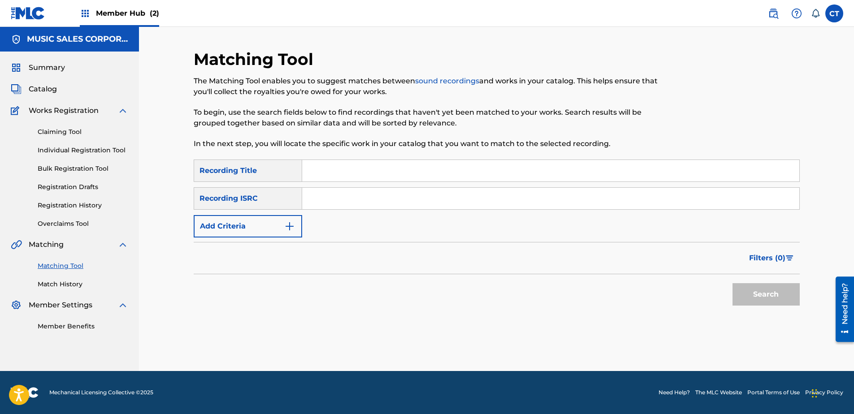
scroll to position [0, 0]
click at [424, 199] on input "Search Form" at bounding box center [550, 199] width 497 height 22
paste input "DEOE81310027"
type input "DEOE81310027"
click at [756, 301] on button "Search" at bounding box center [765, 294] width 67 height 22
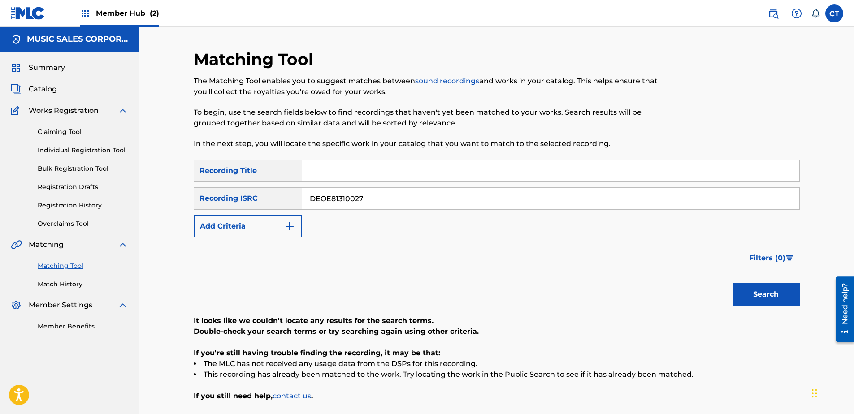
click at [346, 149] on div "Matching Tool The Matching Tool enables you to suggest matches between sound re…" at bounding box center [427, 104] width 466 height 110
drag, startPoint x: 340, startPoint y: 162, endPoint x: 331, endPoint y: 171, distance: 12.4
click at [340, 162] on input "Search Form" at bounding box center [550, 171] width 497 height 22
paste input "[GEOGRAPHIC_DATA]"
type input "[GEOGRAPHIC_DATA]"
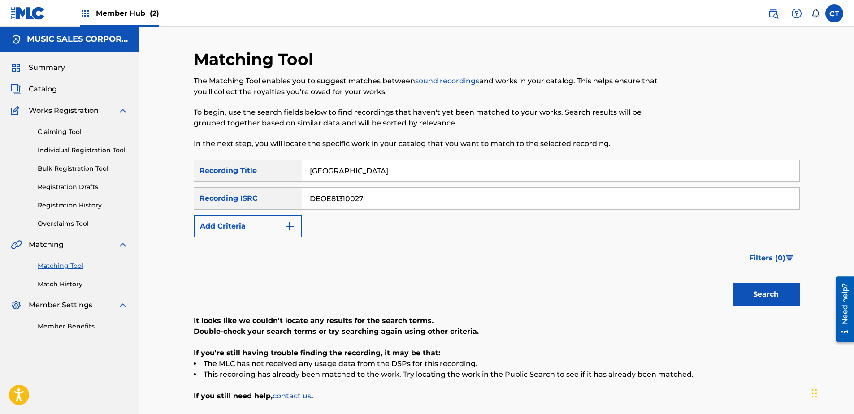
click at [450, 205] on input "DEOE81310027" at bounding box center [550, 199] width 497 height 22
click at [449, 203] on input "DEOE81310027" at bounding box center [550, 199] width 497 height 22
click at [252, 221] on button "Add Criteria" at bounding box center [248, 226] width 108 height 22
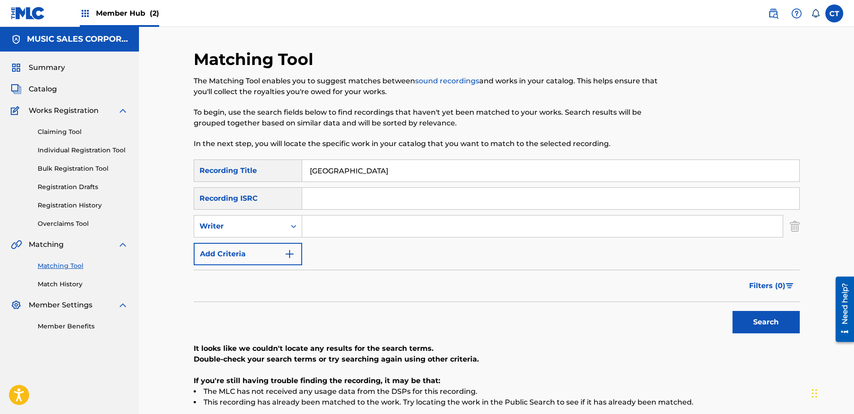
click at [358, 208] on input "Search Form" at bounding box center [550, 199] width 497 height 22
click at [352, 225] on input "Search Form" at bounding box center [542, 227] width 480 height 22
type input "bronsert"
click at [732, 311] on button "Search" at bounding box center [765, 322] width 67 height 22
click at [352, 225] on input "bronsert" at bounding box center [542, 227] width 480 height 22
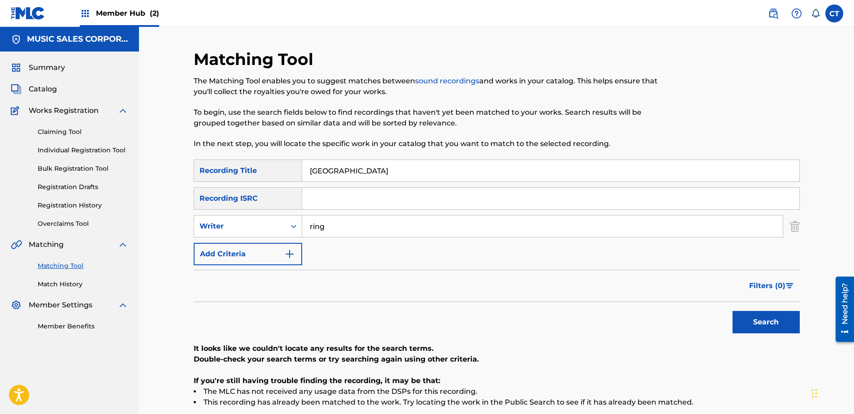
type input "ring"
click at [732, 311] on button "Search" at bounding box center [765, 322] width 67 height 22
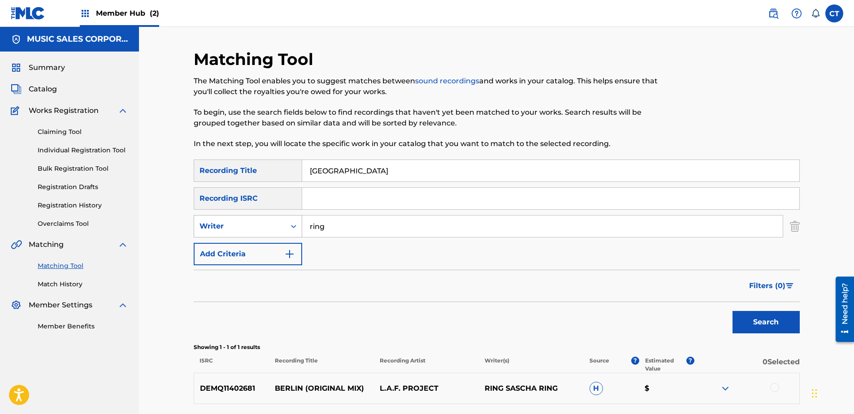
drag, startPoint x: 334, startPoint y: 218, endPoint x: 269, endPoint y: 226, distance: 65.5
click at [269, 226] on div "SearchWithCriteria8cc08e37-2d58-41f0-88d3-409f7d9ce200 Writer ring" at bounding box center [497, 226] width 606 height 22
type input "[PERSON_NAME]"
click at [732, 311] on button "Search" at bounding box center [765, 322] width 67 height 22
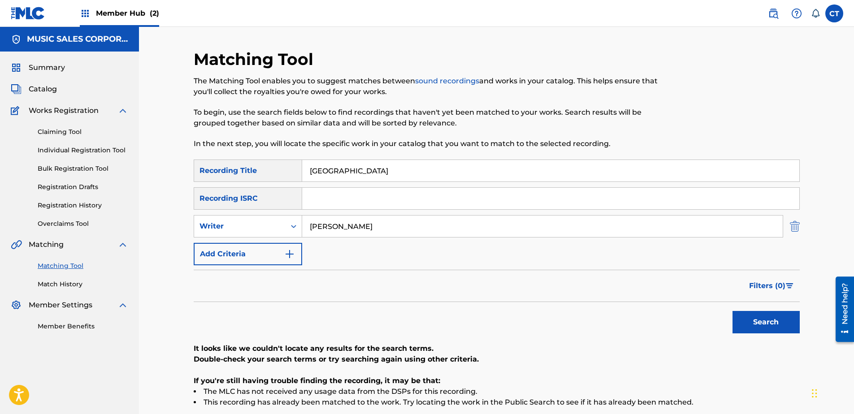
click at [799, 229] on img "Search Form" at bounding box center [795, 226] width 10 height 22
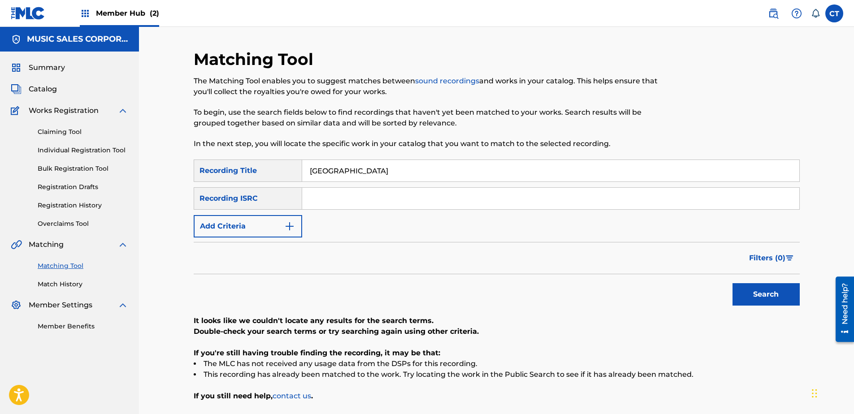
click at [421, 171] on input "[GEOGRAPHIC_DATA]" at bounding box center [550, 171] width 497 height 22
